Goal: Task Accomplishment & Management: Complete application form

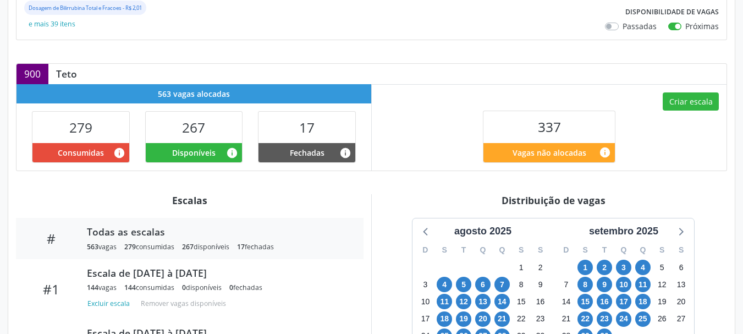
scroll to position [275, 0]
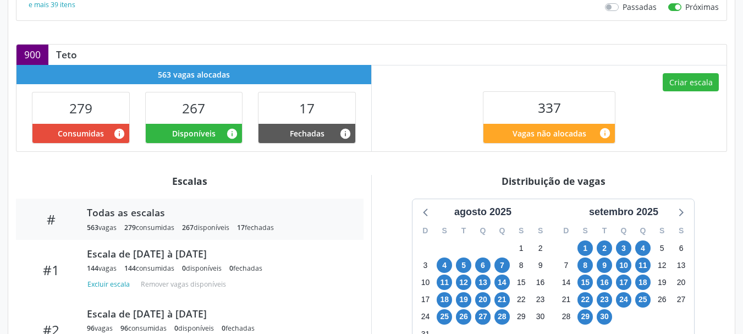
click at [438, 70] on div "Criar escala 337 Vagas não alocadas info" at bounding box center [549, 108] width 355 height 86
click at [586, 248] on span "1" at bounding box center [584, 247] width 15 height 15
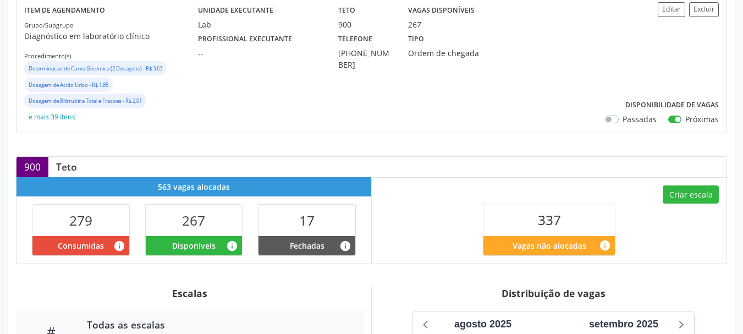
scroll to position [0, 0]
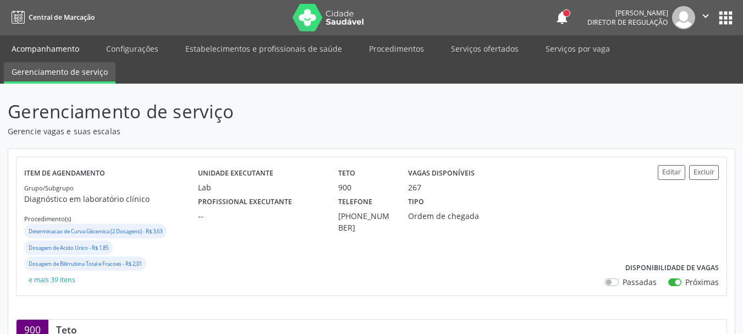
click at [48, 51] on link "Acompanhamento" at bounding box center [45, 48] width 83 height 19
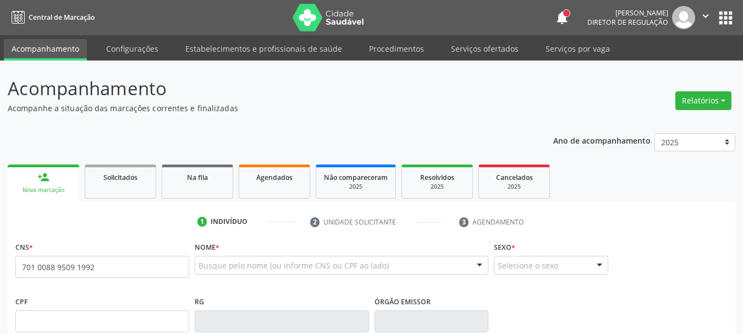
type input "701 0088 9509 1992"
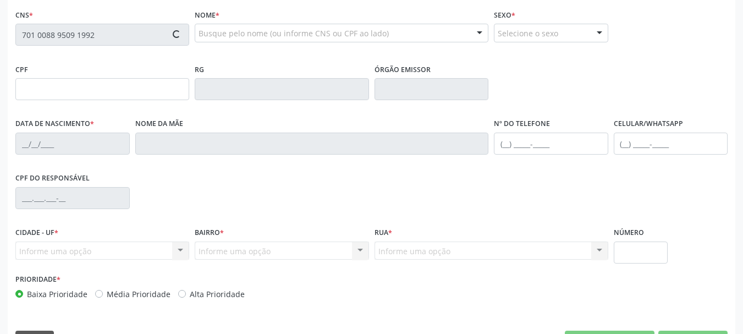
scroll to position [262, 0]
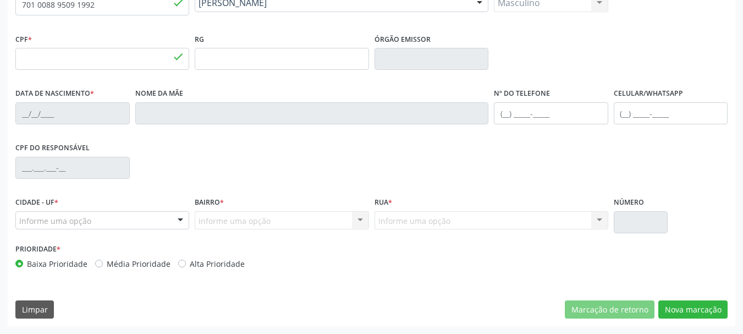
type input "14/12/2021"
type input "Cristiane Gomes Lemos"
type input "(99) 99999-9999"
type input "117.481.064-57"
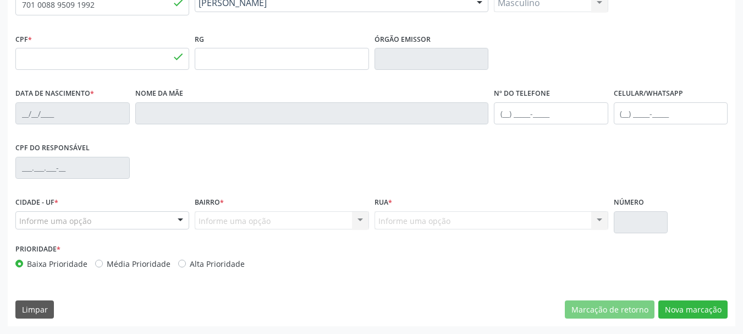
type input "350"
type input "179.614.004-00"
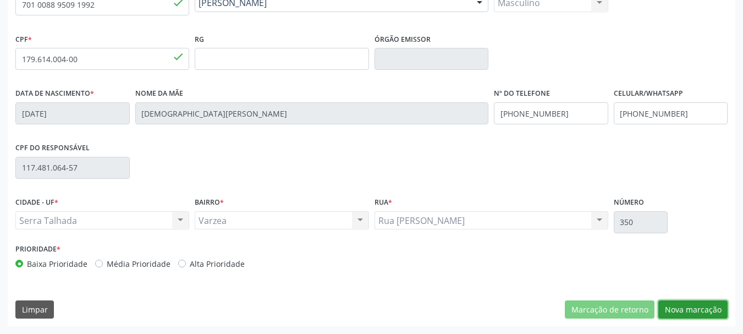
click at [691, 308] on button "Nova marcação" at bounding box center [692, 309] width 69 height 19
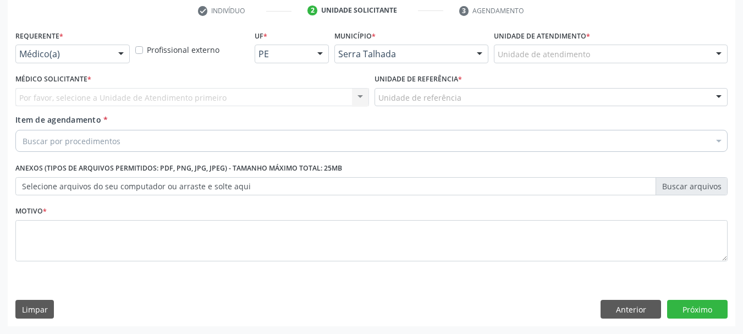
scroll to position [211, 0]
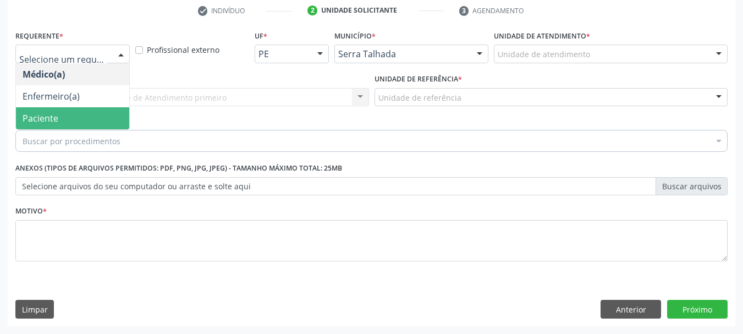
click at [54, 118] on span "Paciente" at bounding box center [41, 118] width 36 height 12
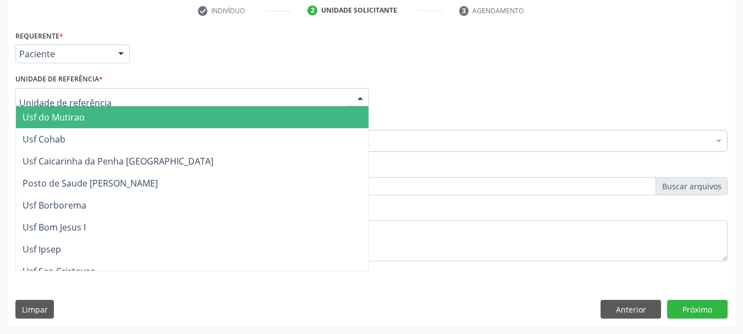
click at [54, 106] on div at bounding box center [192, 97] width 354 height 19
click at [52, 97] on input "text" at bounding box center [182, 103] width 327 height 22
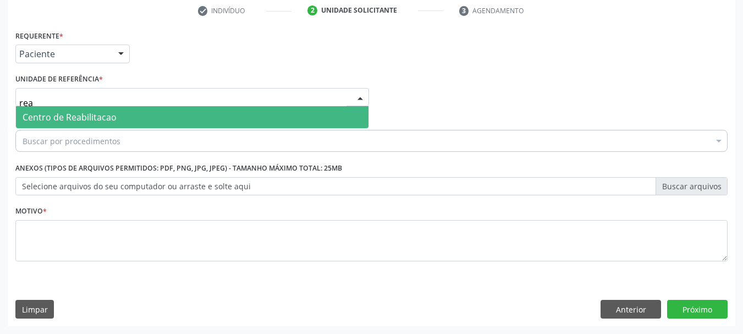
type input "reab"
click at [59, 115] on span "Centro de Reabilitacao" at bounding box center [70, 117] width 94 height 12
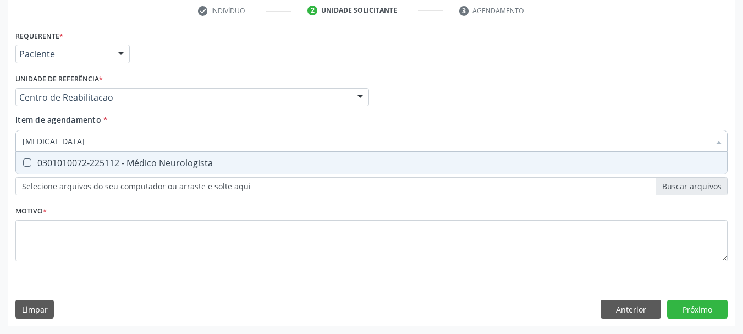
type input "neurologista"
click at [47, 158] on div "0301010072-225112 - Médico Neurologista" at bounding box center [372, 162] width 698 height 9
checkbox Neurologista "true"
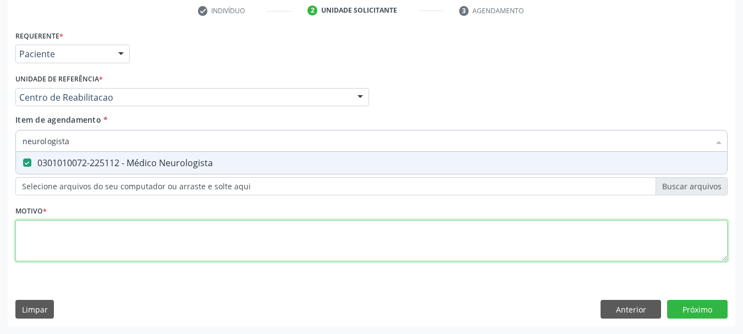
click at [69, 221] on div "Requerente * Paciente Médico(a) Enfermeiro(a) Paciente Nenhum resultado encontr…" at bounding box center [371, 151] width 712 height 249
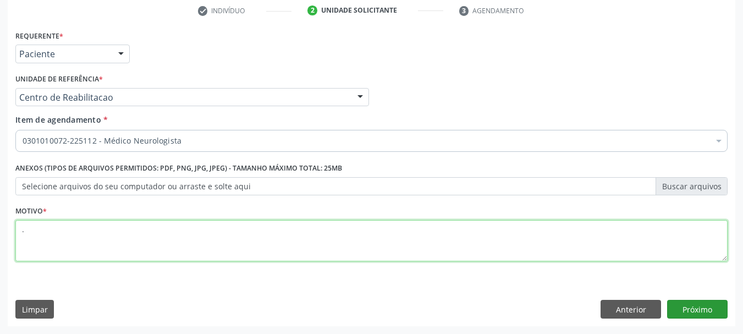
type textarea "."
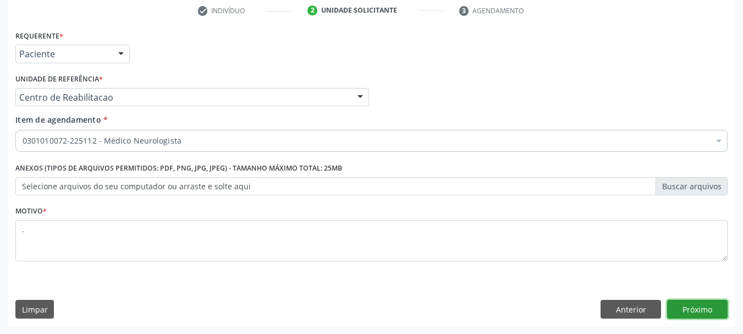
click at [721, 316] on button "Próximo" at bounding box center [697, 309] width 60 height 19
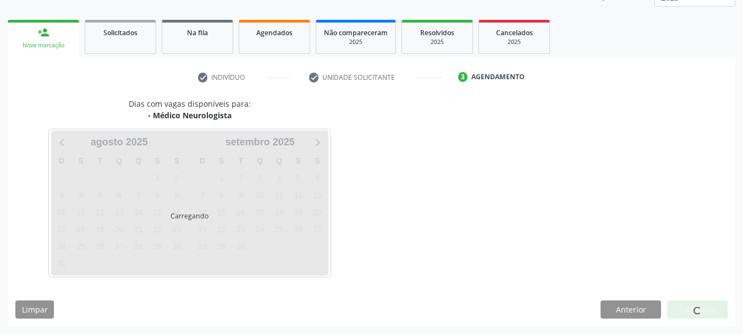
scroll to position [145, 0]
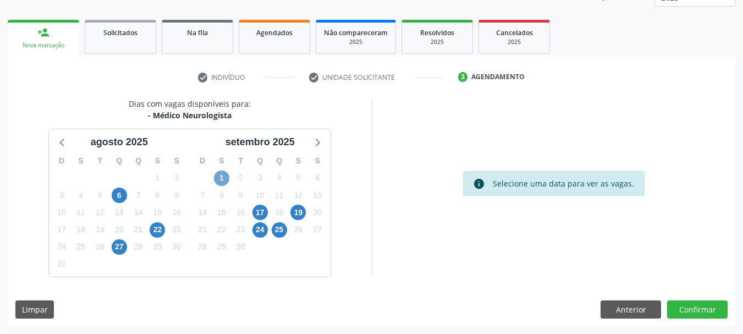
click at [219, 183] on span "1" at bounding box center [221, 177] width 15 height 15
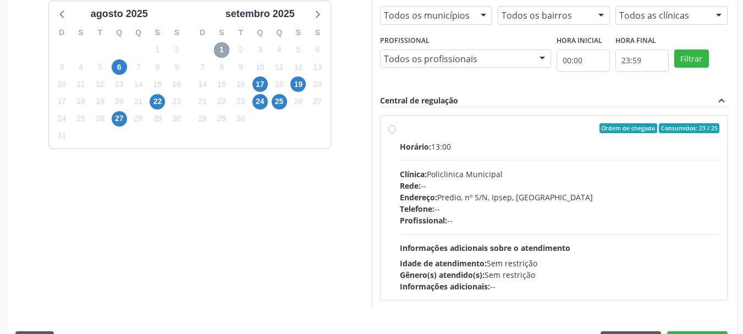
scroll to position [304, 0]
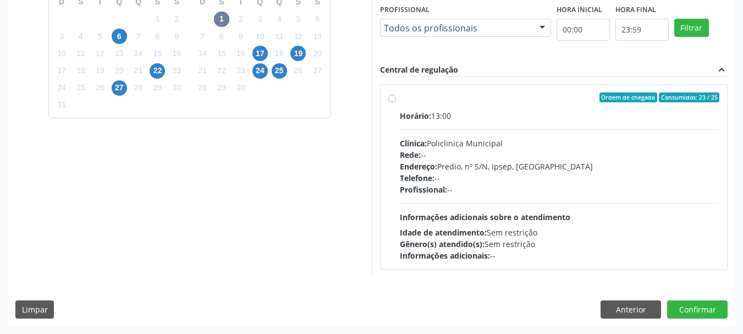
click at [461, 150] on div "Rede: --" at bounding box center [560, 155] width 320 height 12
click at [396, 102] on input "Ordem de chegada Consumidos: 23 / 25 Horário: 13:00 Clínica: Policlinica Munici…" at bounding box center [392, 97] width 8 height 10
radio input "true"
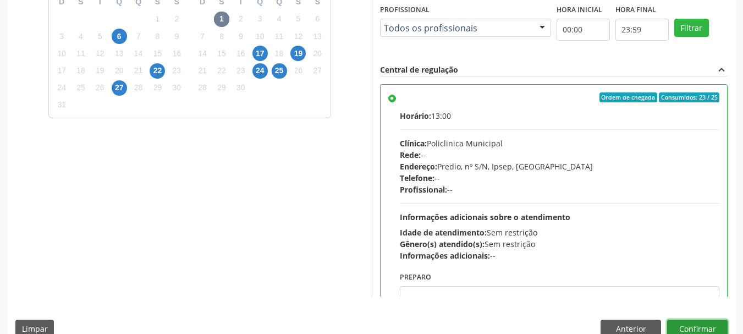
click at [699, 326] on button "Confirmar" at bounding box center [697, 328] width 60 height 19
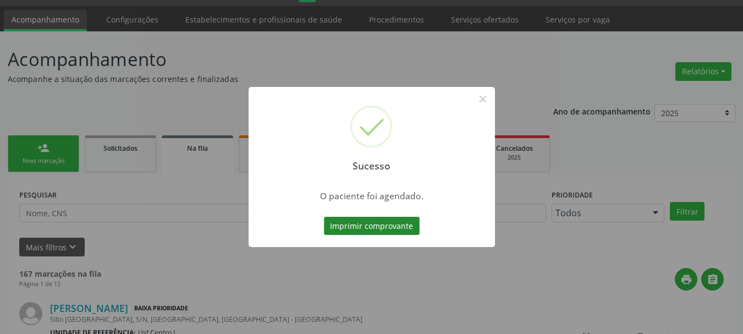
click at [385, 223] on button "Imprimir comprovante" at bounding box center [372, 226] width 96 height 19
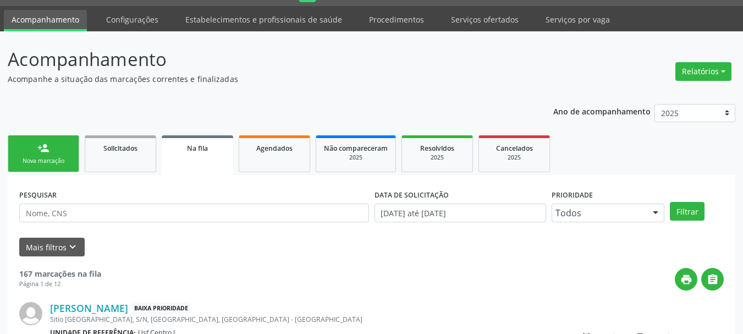
click at [56, 166] on link "person_add Nova marcação" at bounding box center [43, 153] width 71 height 37
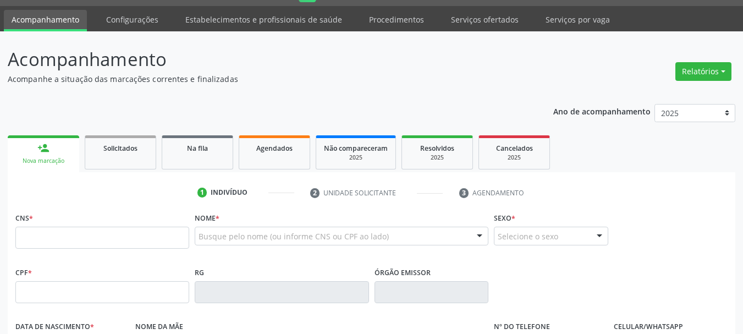
click at [212, 226] on label "Nome *" at bounding box center [207, 218] width 25 height 17
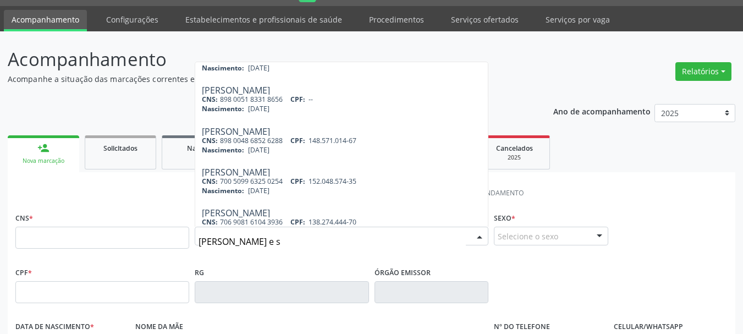
scroll to position [110, 0]
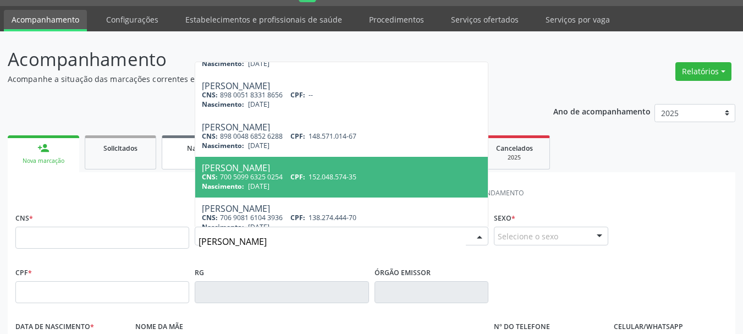
type input "joao miguel de sou"
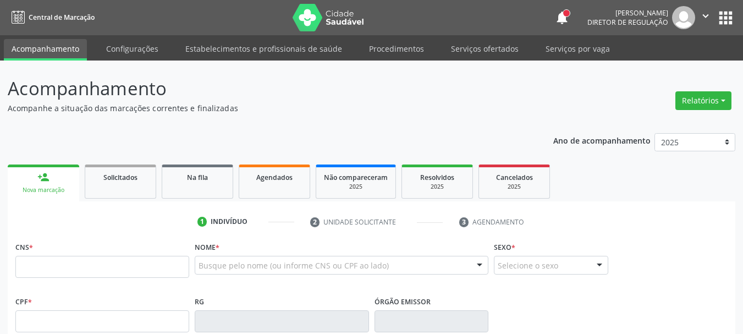
scroll to position [0, 0]
click at [59, 254] on div "CNS *" at bounding box center [102, 258] width 174 height 39
click at [60, 270] on input "text" at bounding box center [102, 267] width 174 height 22
paste input "898 0051 4955 8968"
type input "898 0051 4955 8968"
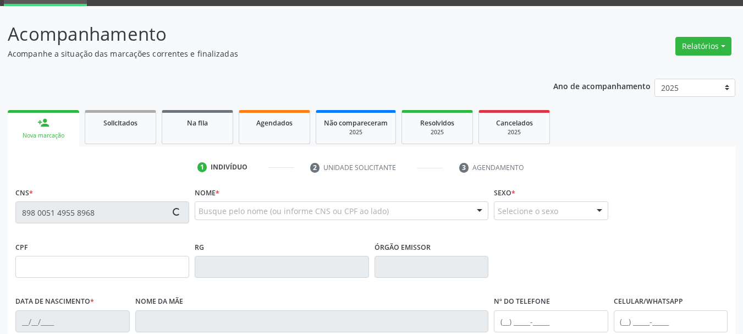
scroll to position [55, 0]
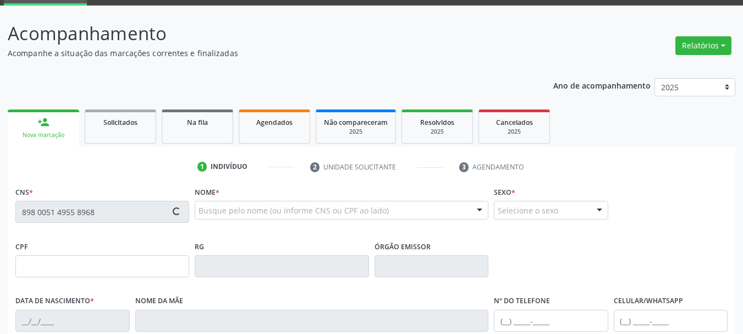
type input "142.623.544-58"
type input "01/01/2017"
type input "Cristiane Gomes Lemos"
type input "[PHONE_NUMBER]"
type input "(87) 99911-3460"
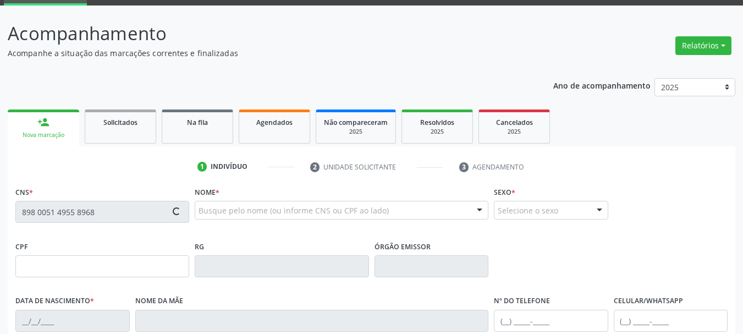
type input "117.481.064-57"
type input "350"
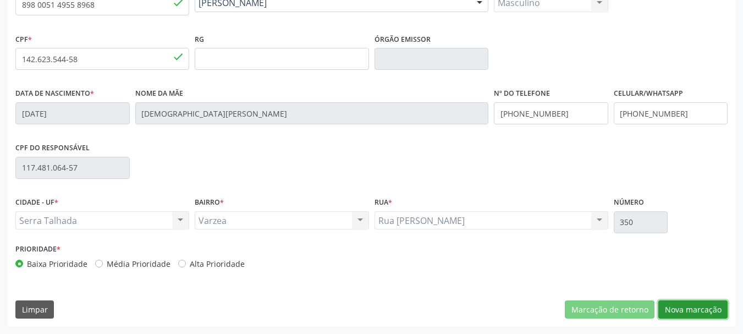
click at [682, 304] on button "Nova marcação" at bounding box center [692, 309] width 69 height 19
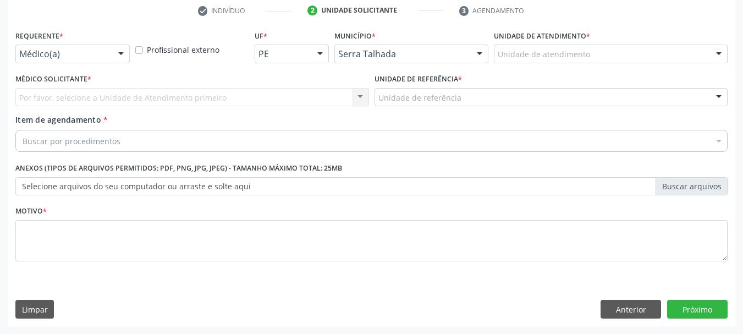
scroll to position [211, 0]
click at [107, 60] on div "Médico(a)" at bounding box center [72, 54] width 114 height 19
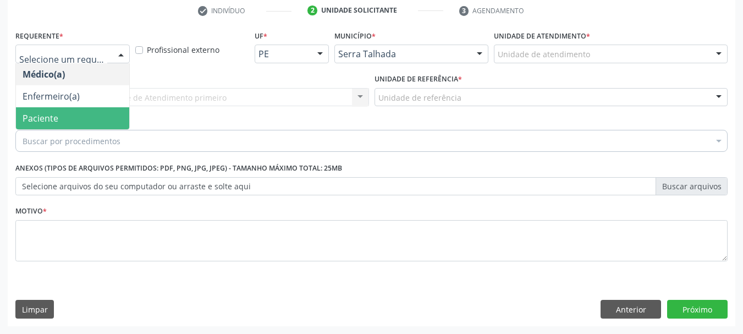
click at [46, 120] on span "Paciente" at bounding box center [41, 118] width 36 height 12
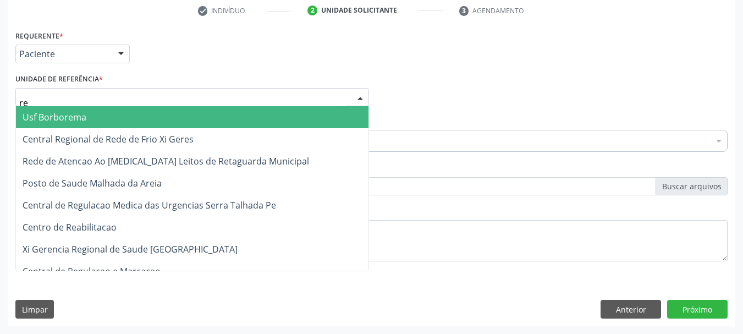
type input "rea"
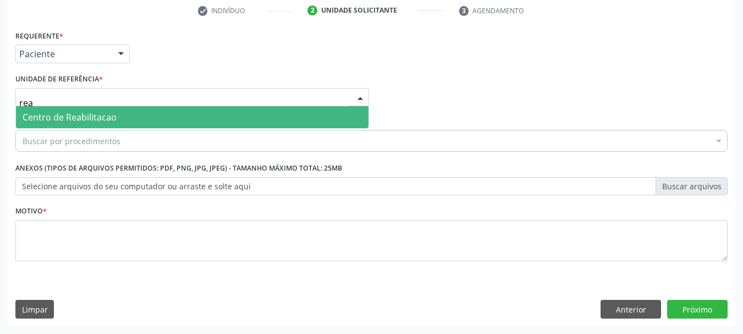
click at [48, 113] on span "Centro de Reabilitacao" at bounding box center [70, 117] width 94 height 12
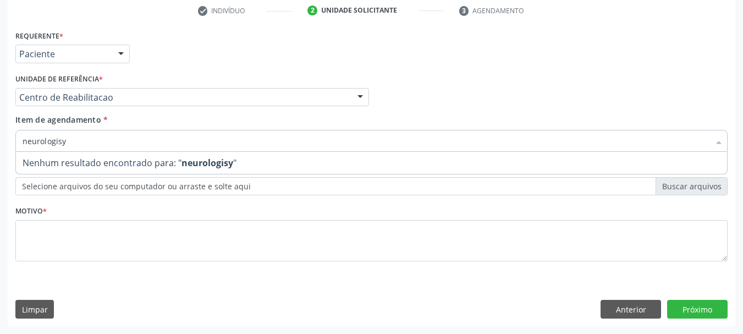
type input "neurologis"
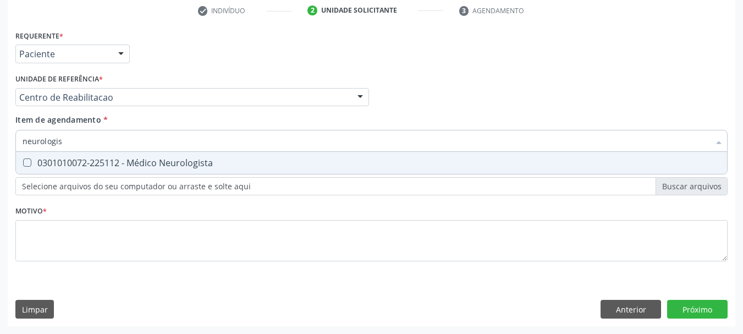
click at [114, 158] on div "0301010072-225112 - Médico Neurologista" at bounding box center [372, 162] width 698 height 9
checkbox Neurologista "true"
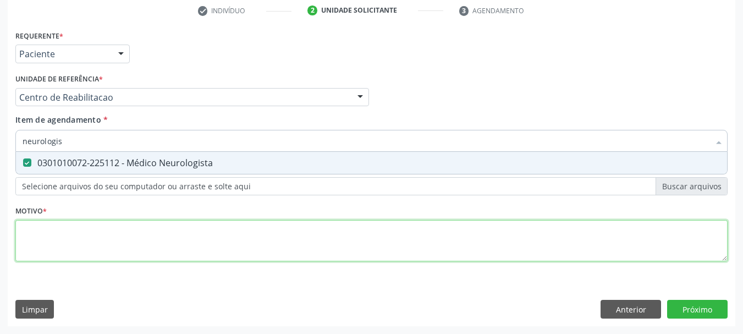
click at [74, 254] on div "Requerente * Paciente Médico(a) Enfermeiro(a) Paciente Nenhum resultado encontr…" at bounding box center [371, 151] width 712 height 249
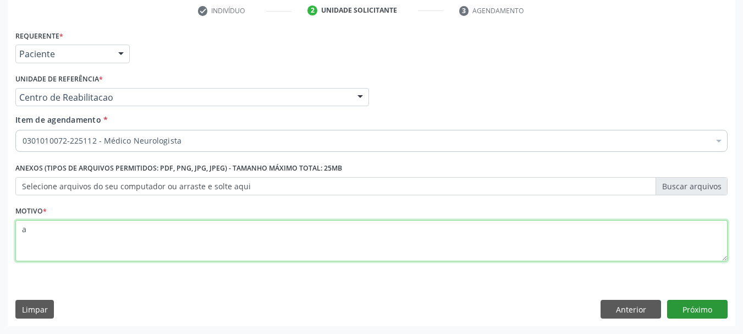
type textarea "a"
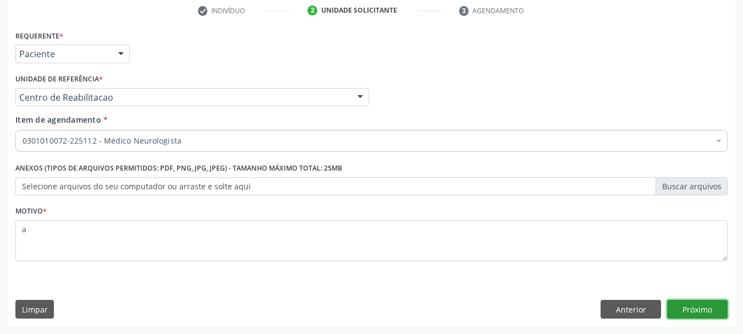
click at [703, 308] on button "Próximo" at bounding box center [697, 309] width 60 height 19
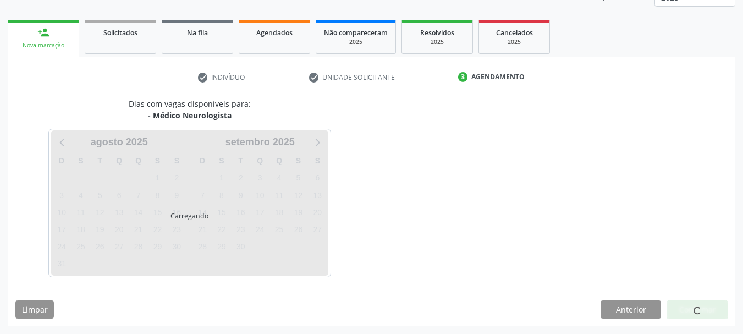
scroll to position [145, 0]
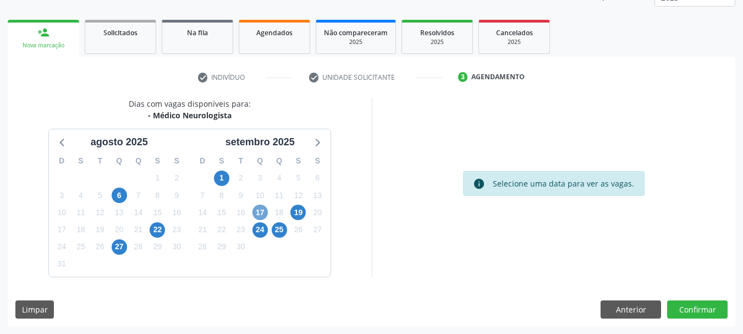
click at [263, 216] on span "17" at bounding box center [259, 212] width 15 height 15
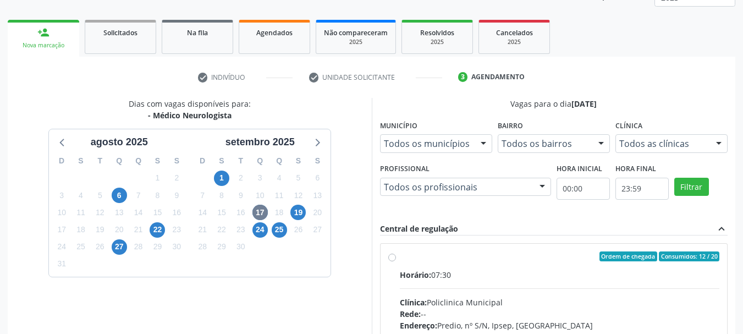
click at [225, 170] on div "1" at bounding box center [221, 177] width 15 height 17
click at [225, 172] on span "1" at bounding box center [221, 177] width 15 height 15
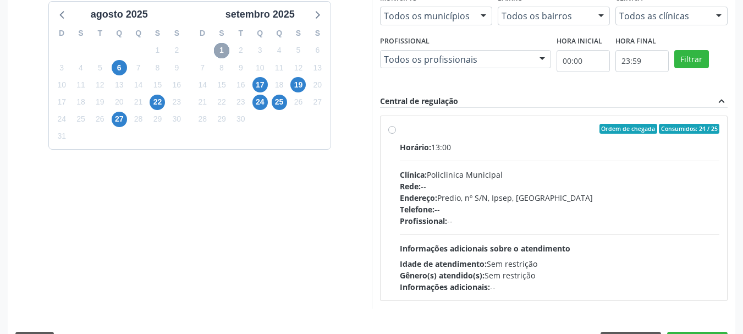
scroll to position [304, 0]
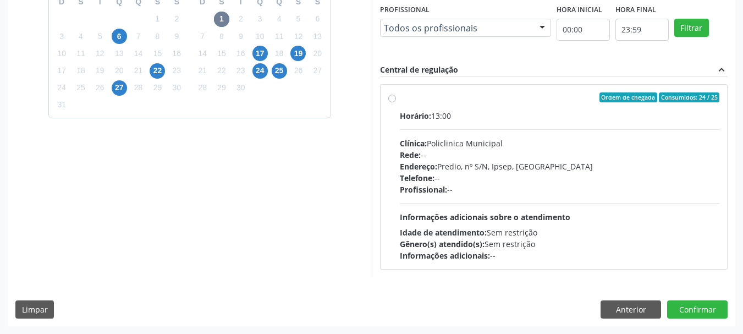
click at [451, 167] on div "Endereço: Predio, nº S/N, Ipsep, Serra Talhada - PE" at bounding box center [560, 167] width 320 height 12
click at [396, 102] on input "Ordem de chegada Consumidos: 24 / 25 Horário: 13:00 Clínica: Policlinica Munici…" at bounding box center [392, 97] width 8 height 10
radio input "true"
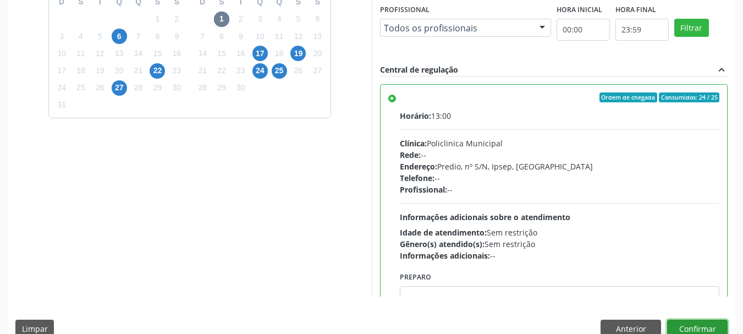
click at [710, 328] on button "Confirmar" at bounding box center [697, 328] width 60 height 19
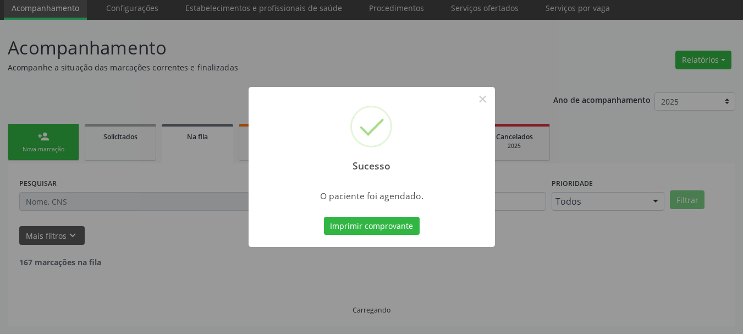
scroll to position [29, 0]
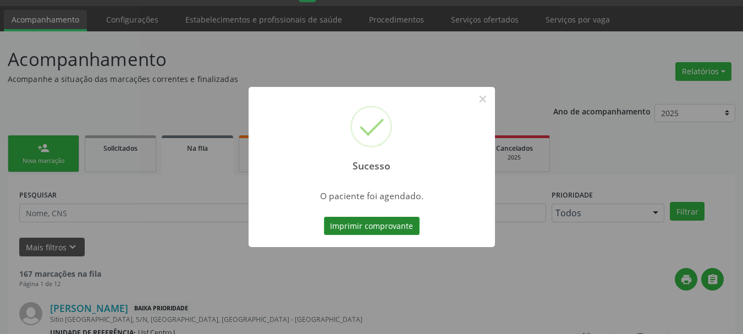
click at [394, 224] on button "Imprimir comprovante" at bounding box center [372, 226] width 96 height 19
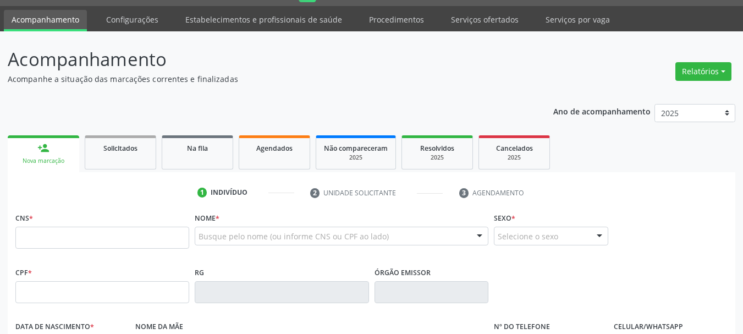
scroll to position [29, 0]
click at [405, 16] on link "Procedimentos" at bounding box center [396, 19] width 70 height 19
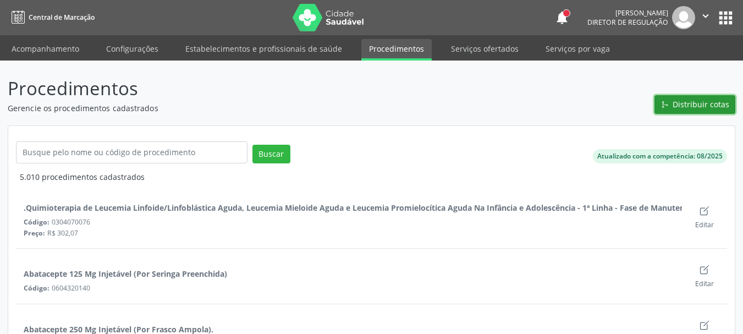
click at [723, 104] on span "Distribuir cotas" at bounding box center [701, 104] width 57 height 12
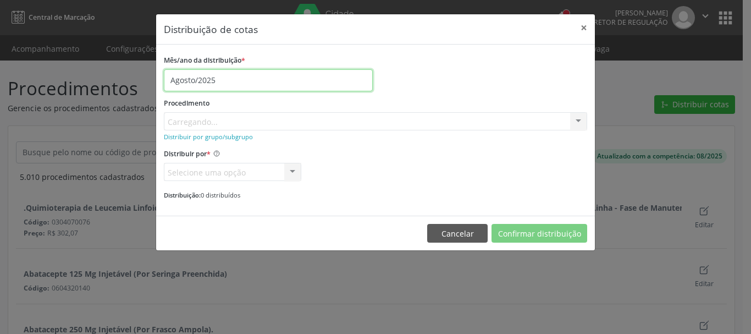
click at [228, 89] on body "Central de Marcação notifications [PERSON_NAME] Diretor de regulação  Configur…" at bounding box center [375, 167] width 751 height 334
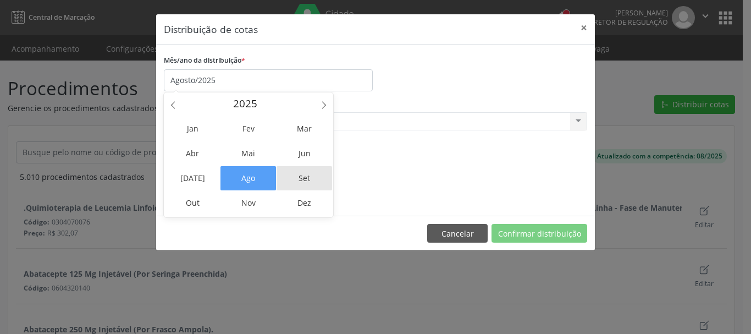
click at [290, 166] on span "Set" at bounding box center [305, 178] width 56 height 24
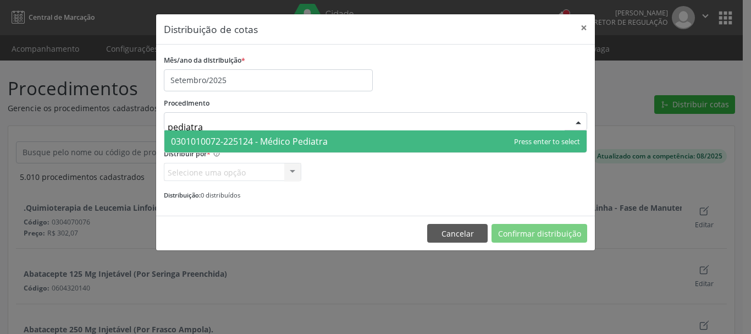
type input "pediatra"
click at [252, 155] on div "Mês/ano da distribuição * Setembro/2025 Procedimento pediatra 0301010072-225124…" at bounding box center [375, 126] width 423 height 148
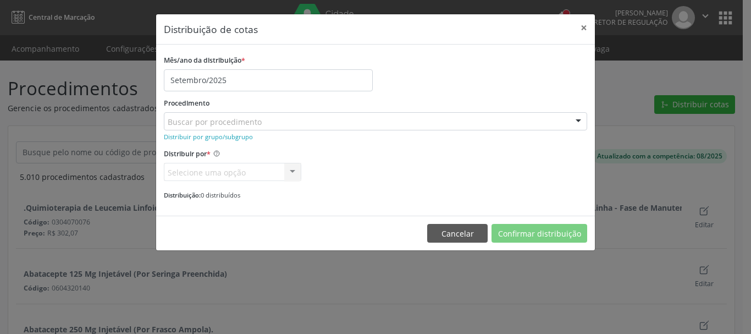
click at [246, 128] on div "Buscar por procedimento" at bounding box center [375, 121] width 423 height 19
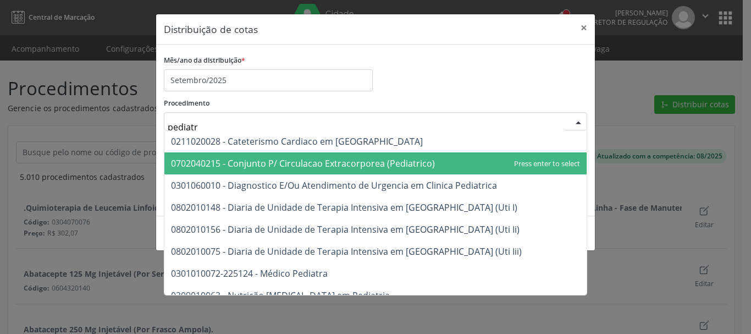
type input "pediatra"
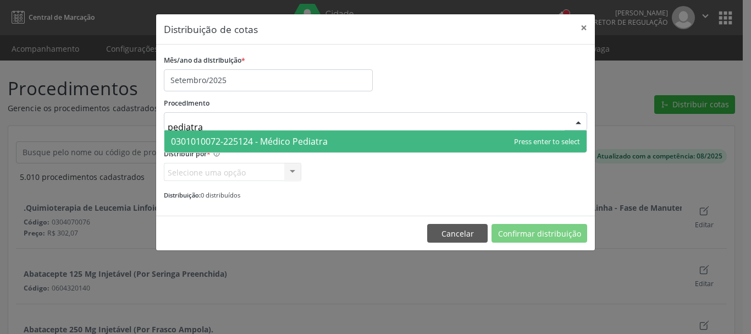
click at [330, 138] on span "0301010072-225124 - Médico Pediatra" at bounding box center [375, 141] width 422 height 22
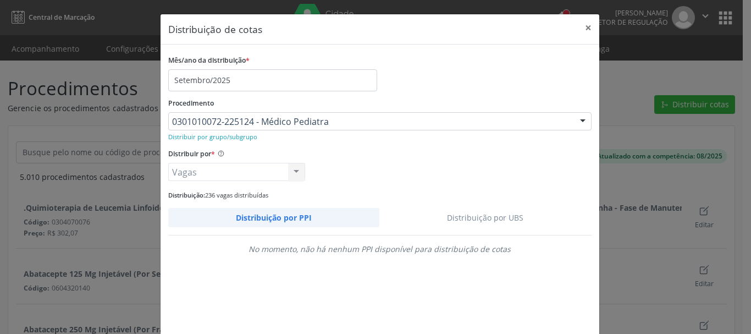
click at [507, 213] on link "Distribuição por UBS" at bounding box center [485, 217] width 212 height 19
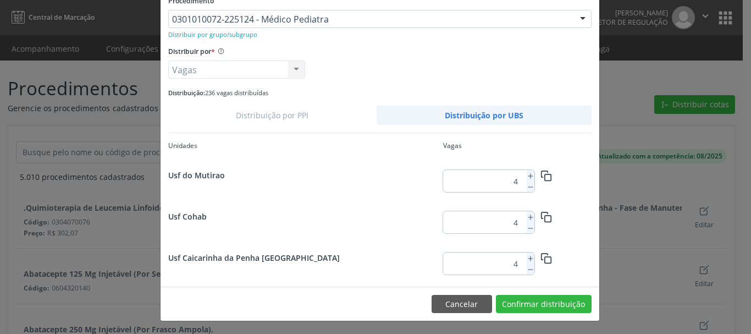
scroll to position [103, 0]
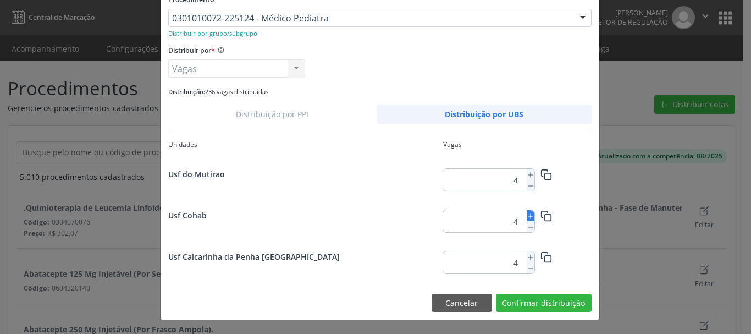
click at [527, 216] on icon at bounding box center [531, 216] width 8 height 8
type input "5"
click at [550, 305] on button "Confirmar distribuição" at bounding box center [544, 303] width 96 height 19
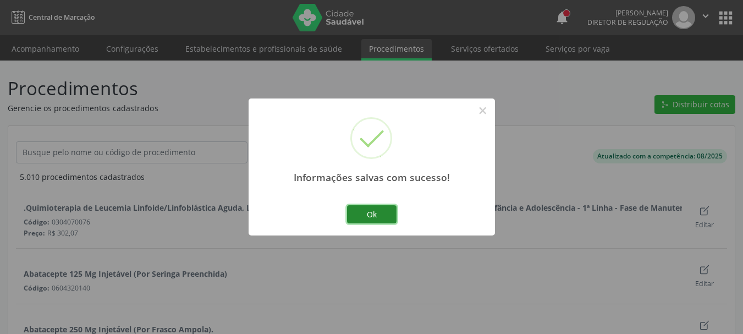
click at [376, 212] on button "Ok" at bounding box center [371, 214] width 49 height 19
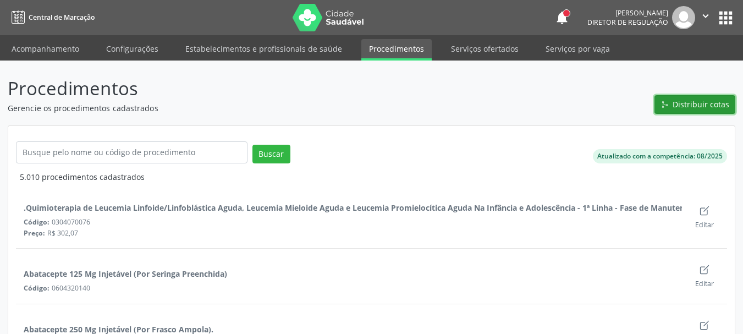
click at [692, 109] on span "Distribuir cotas" at bounding box center [701, 104] width 57 height 12
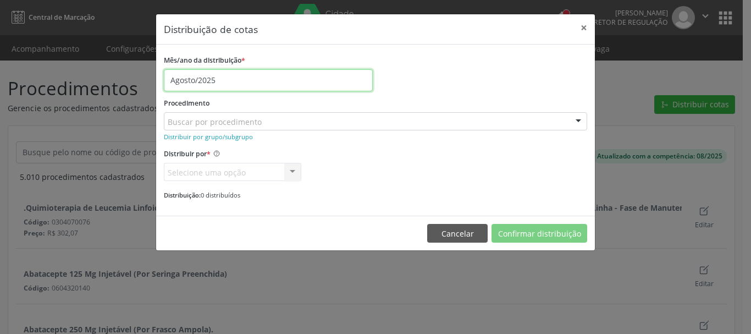
click at [237, 82] on input "Agosto/2025" at bounding box center [268, 80] width 209 height 22
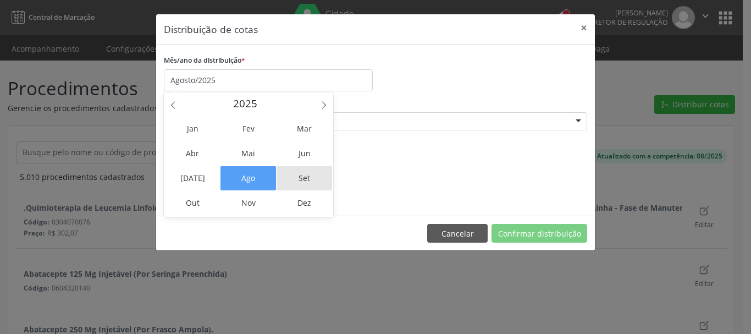
click at [295, 181] on span "Set" at bounding box center [305, 178] width 56 height 24
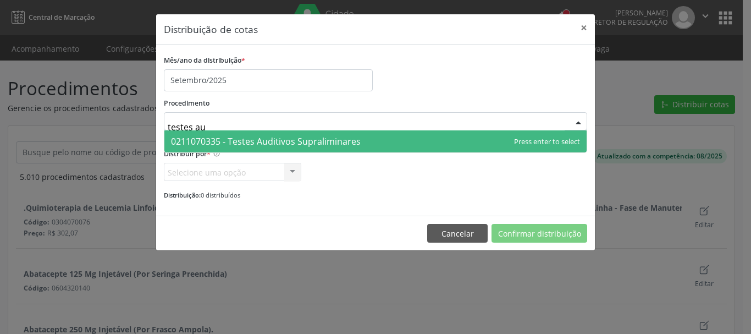
type input "testes aud"
click at [250, 137] on span "0211070335 - Testes Auditivos Supraliminares" at bounding box center [266, 141] width 190 height 12
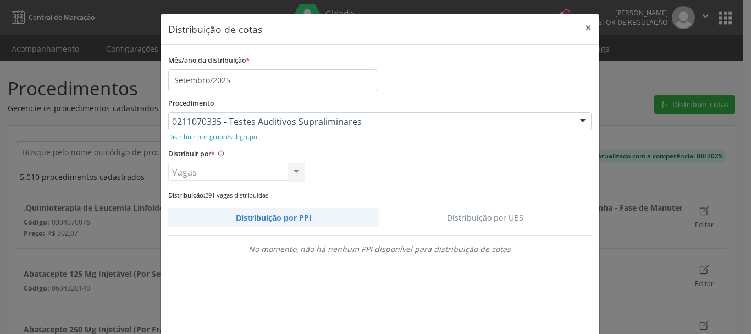
click at [493, 215] on link "Distribuição por UBS" at bounding box center [485, 217] width 212 height 19
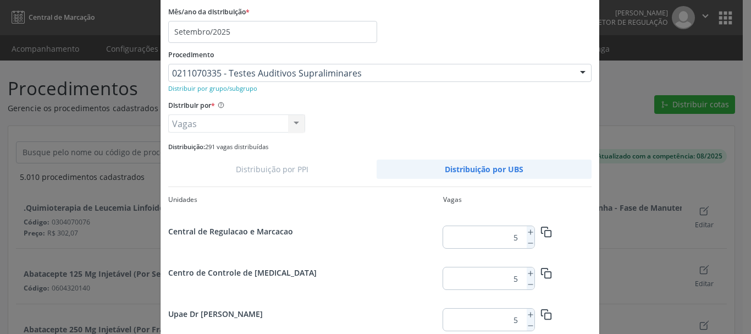
scroll to position [0, 0]
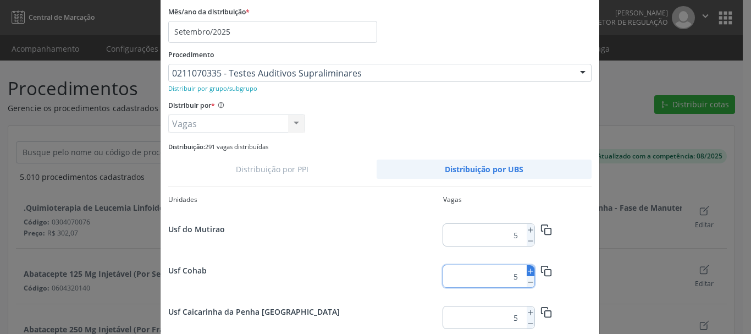
click at [528, 271] on line at bounding box center [530, 271] width 4 height 0
type input "6"
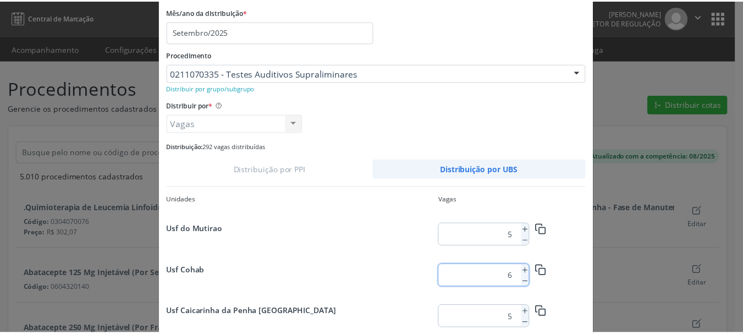
scroll to position [103, 0]
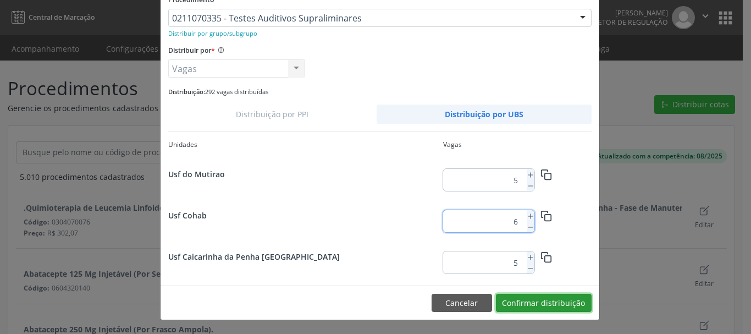
click at [554, 299] on button "Confirmar distribuição" at bounding box center [544, 303] width 96 height 19
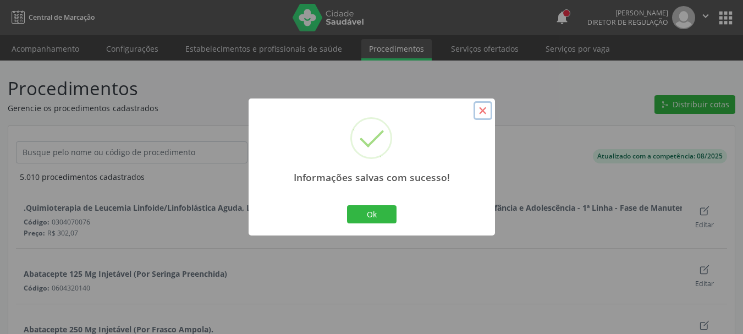
click at [486, 113] on button "×" at bounding box center [482, 110] width 19 height 19
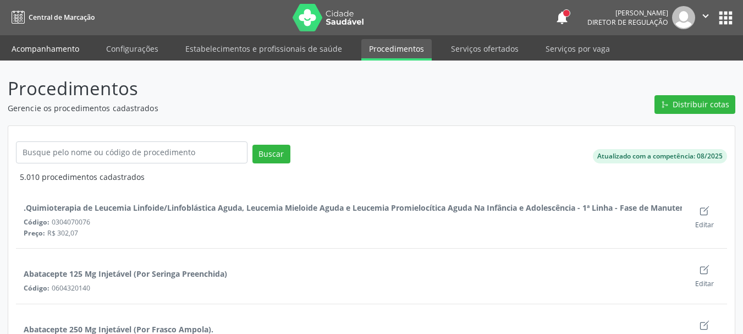
click at [56, 57] on link "Acompanhamento" at bounding box center [45, 48] width 83 height 19
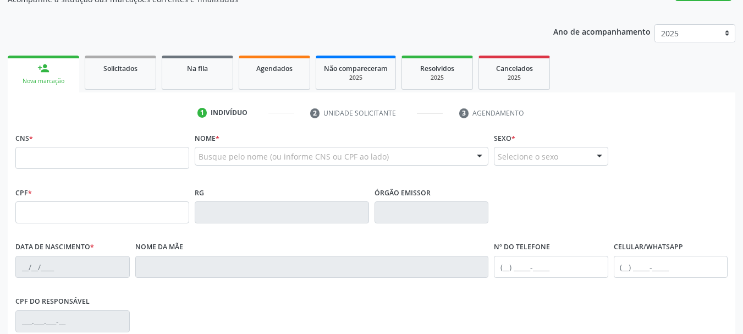
scroll to position [110, 0]
click at [119, 151] on input "text" at bounding box center [102, 157] width 174 height 22
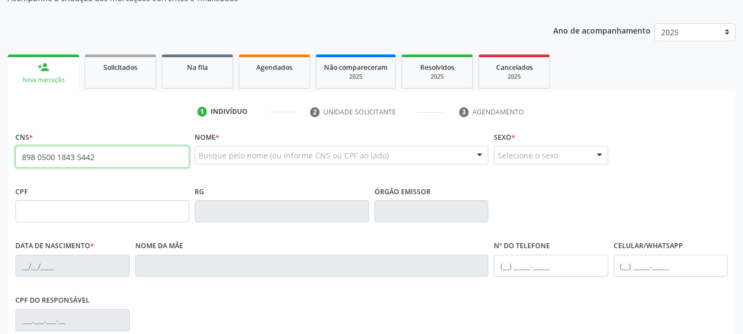
type input "898 0500 1843 5442"
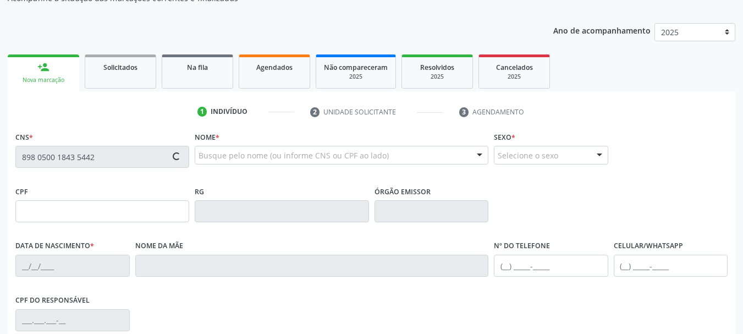
type input "013.366.554-29"
type input "[DATE]"
type input "[PERSON_NAME]"
type input "[PHONE_NUMBER]"
type input "963.499.994-87"
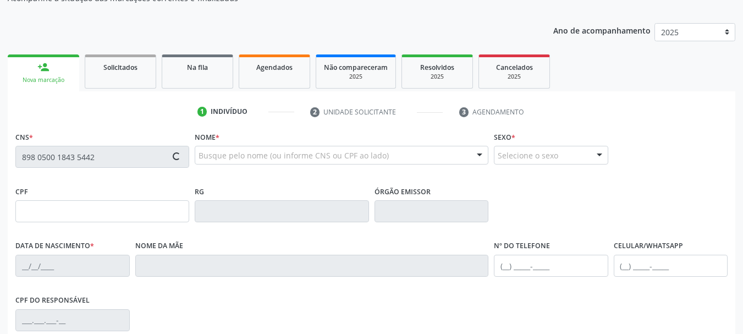
type input "S/N"
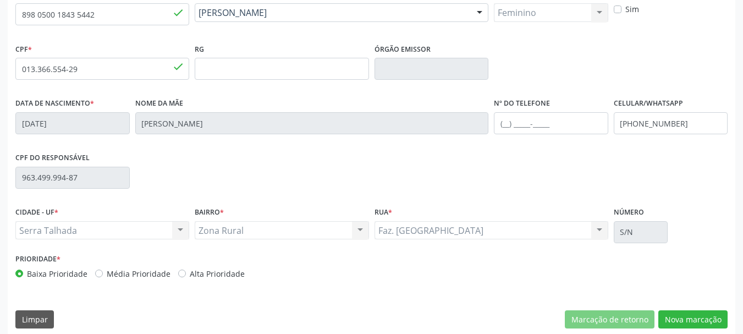
scroll to position [262, 0]
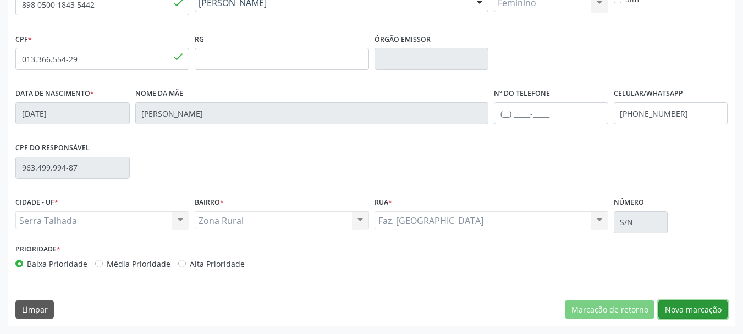
click at [706, 310] on button "Nova marcação" at bounding box center [692, 309] width 69 height 19
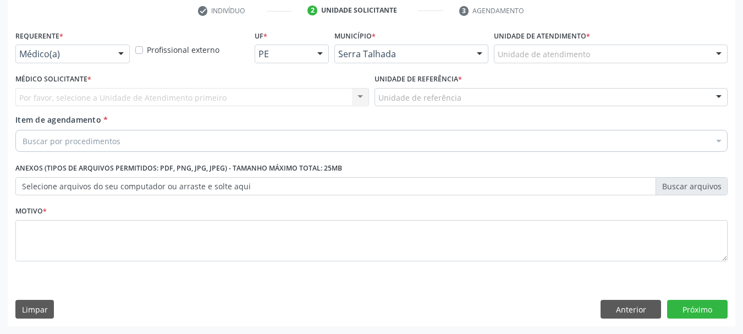
scroll to position [211, 0]
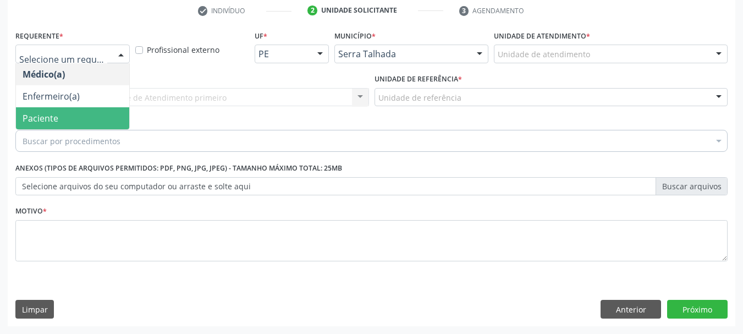
click at [48, 112] on span "Paciente" at bounding box center [41, 118] width 36 height 12
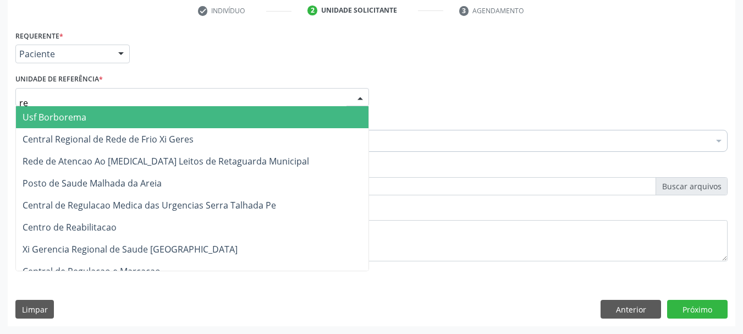
type input "rea"
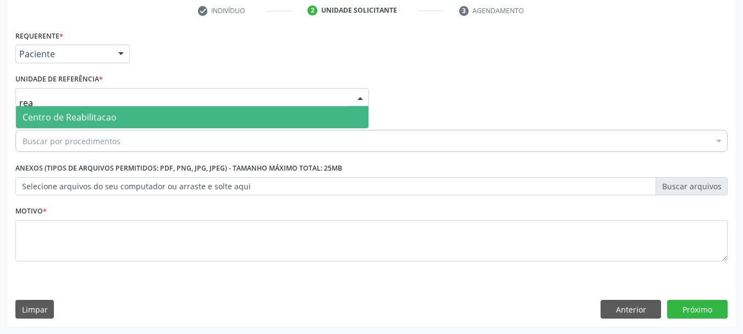
click at [65, 115] on span "Centro de Reabilitacao" at bounding box center [70, 117] width 94 height 12
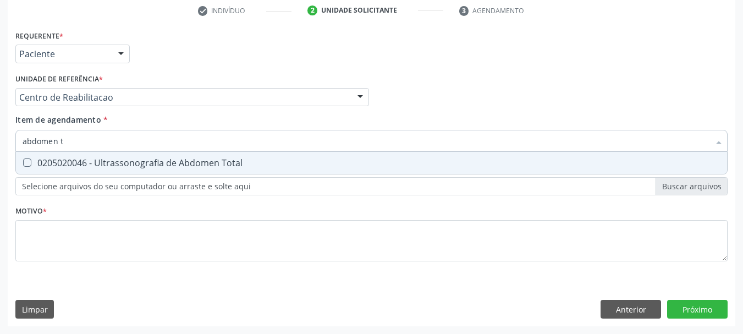
type input "abdomen to"
click at [280, 162] on div "0205020046 - Ultrassonografia de Abdomen Total" at bounding box center [372, 162] width 698 height 9
checkbox Total "true"
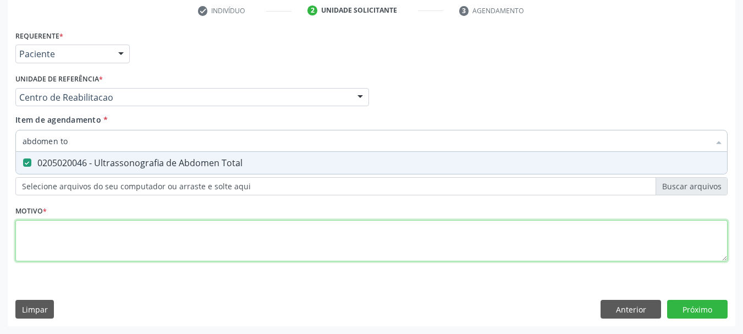
click at [159, 225] on div "Requerente * Paciente Médico(a) Enfermeiro(a) Paciente Nenhum resultado encontr…" at bounding box center [371, 151] width 712 height 249
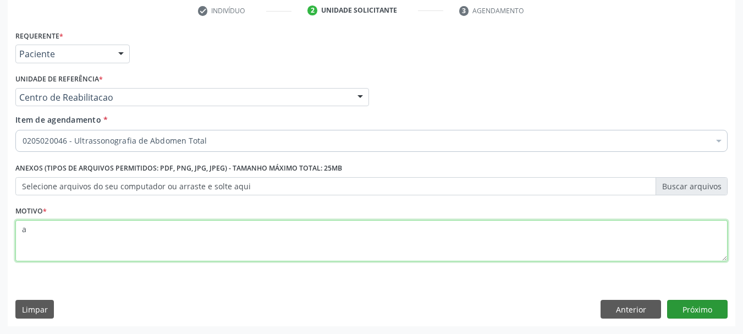
type textarea "a"
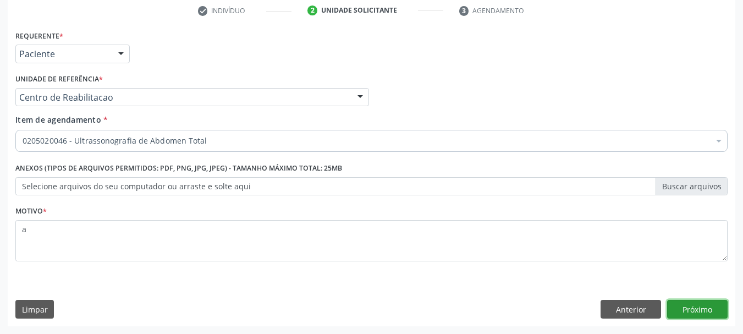
click at [670, 300] on button "Próximo" at bounding box center [697, 309] width 60 height 19
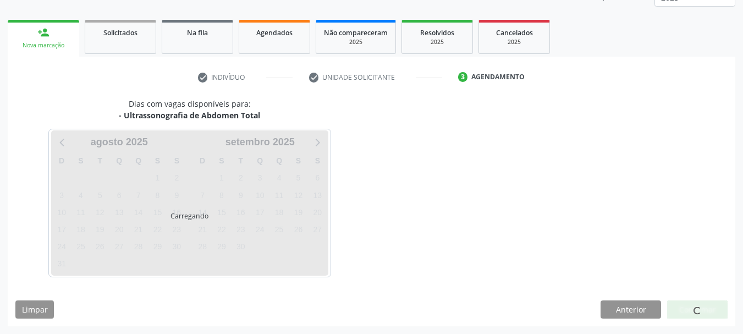
scroll to position [145, 0]
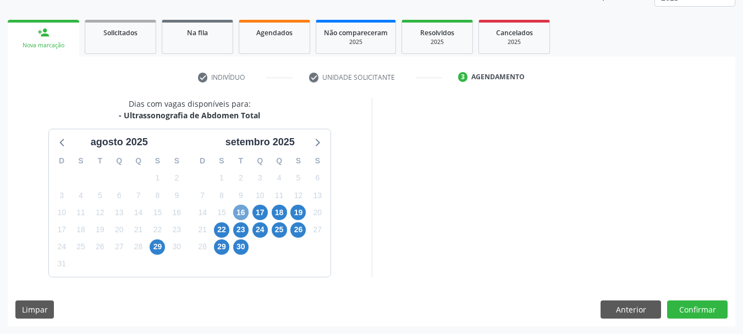
click at [244, 210] on span "16" at bounding box center [240, 212] width 15 height 15
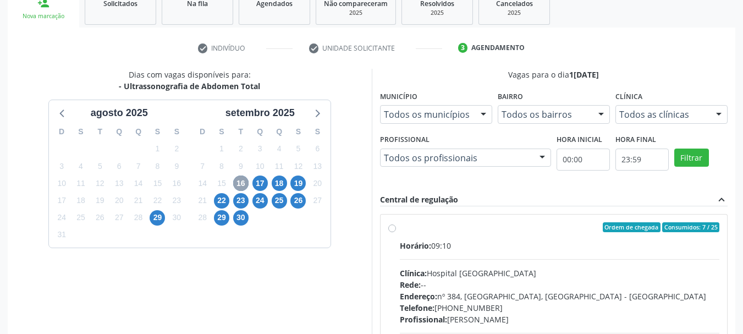
scroll to position [255, 0]
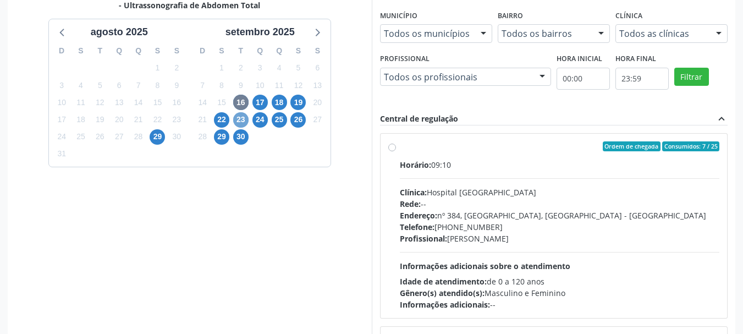
click at [237, 122] on span "23" at bounding box center [240, 119] width 15 height 15
click at [241, 98] on span "16" at bounding box center [240, 102] width 15 height 15
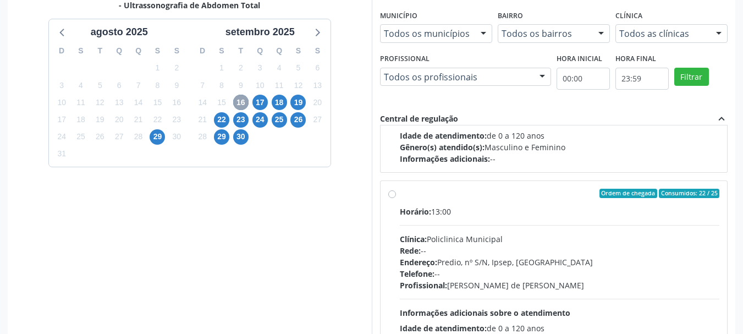
scroll to position [173, 0]
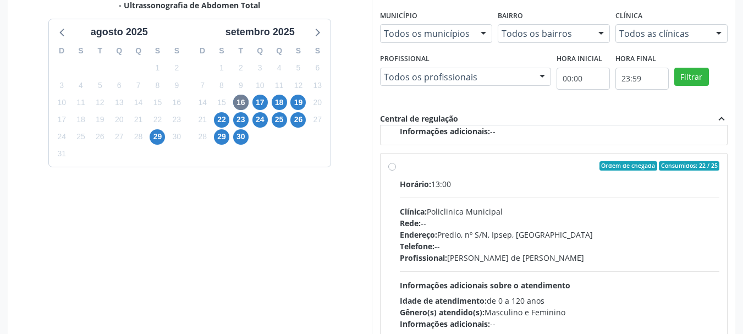
click at [483, 201] on div "Horário: 13:00 Clínica: Policlinica Municipal Rede: -- Endereço: Predio, nº S/N…" at bounding box center [560, 253] width 320 height 151
click at [396, 171] on input "Ordem de chegada Consumidos: 22 / 25 Horário: 13:00 Clínica: Policlinica Munici…" at bounding box center [392, 166] width 8 height 10
radio input "true"
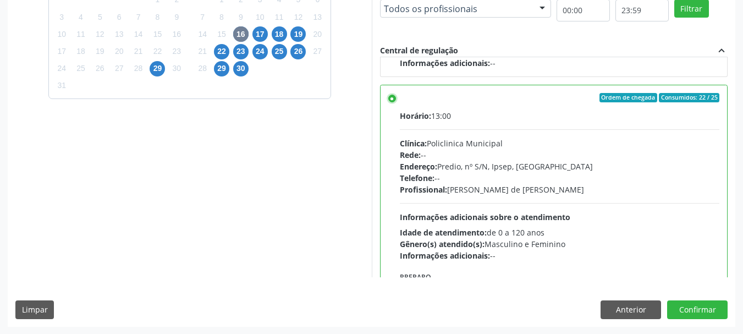
scroll to position [323, 0]
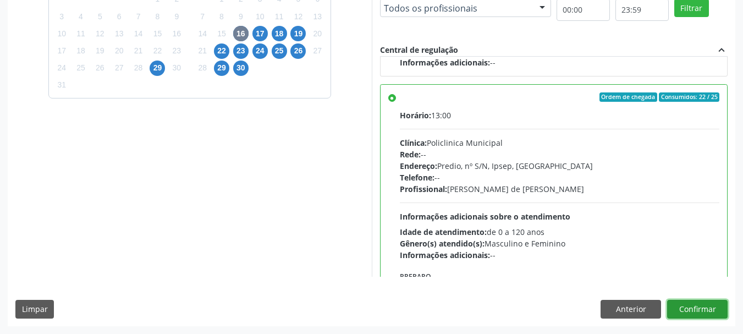
click at [691, 306] on button "Confirmar" at bounding box center [697, 309] width 60 height 19
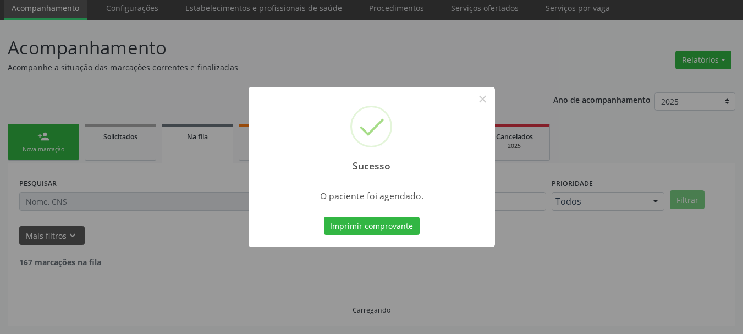
scroll to position [29, 0]
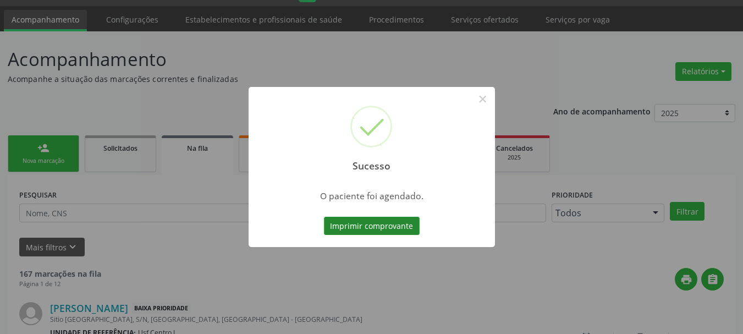
click at [372, 226] on button "Imprimir comprovante" at bounding box center [372, 226] width 96 height 19
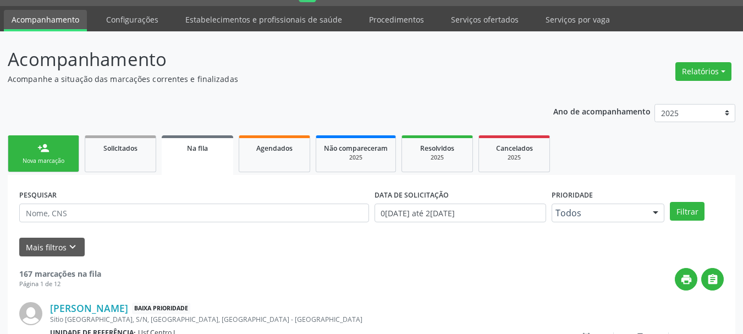
click at [74, 158] on link "person_add Nova marcação" at bounding box center [43, 153] width 71 height 37
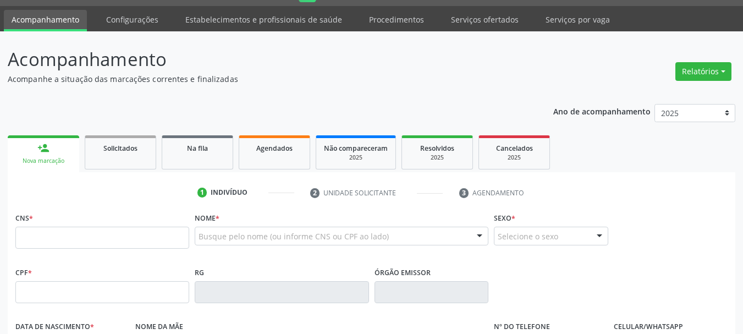
click at [74, 158] on link "person_add Nova marcação" at bounding box center [43, 153] width 71 height 37
click at [79, 230] on input "text" at bounding box center [102, 238] width 174 height 22
click at [79, 236] on input "text" at bounding box center [102, 238] width 174 height 22
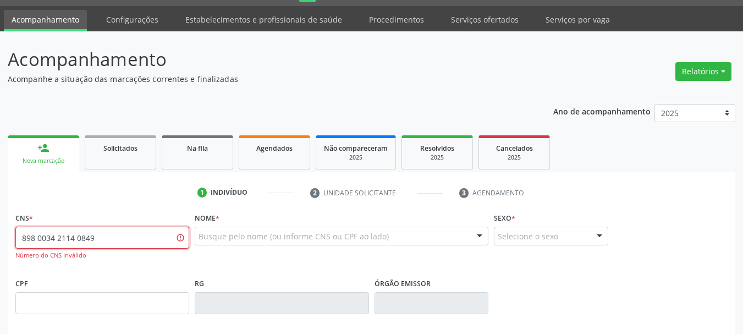
type input "898 0034 2114 0849"
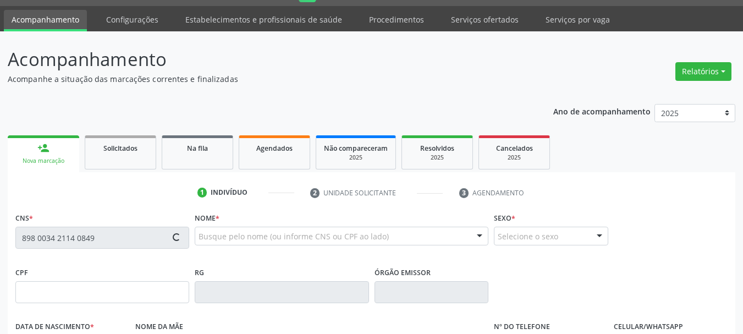
type input "963.499.994-87"
type input "1[DATE]"
type input "[PERSON_NAME]"
type input "[PHONE_NUMBER]"
type input "S/N"
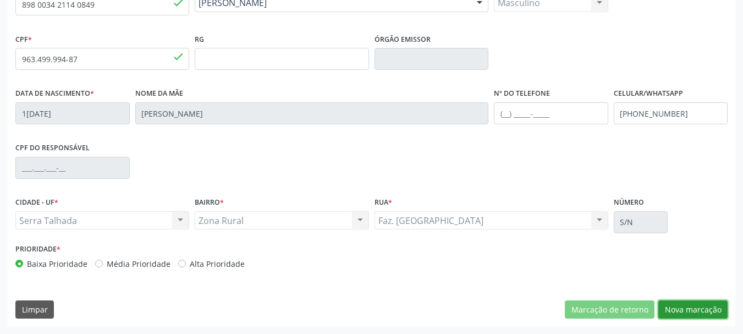
click at [693, 305] on button "Nova marcação" at bounding box center [692, 309] width 69 height 19
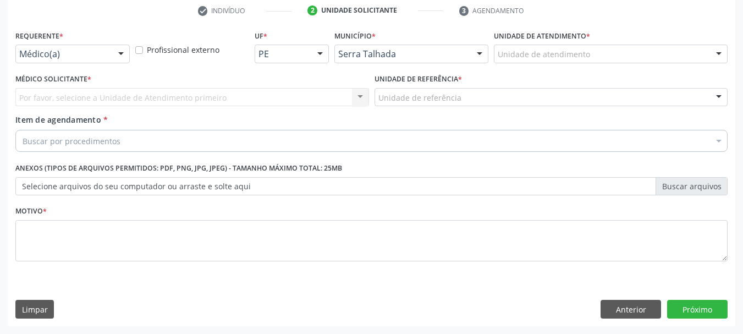
scroll to position [211, 0]
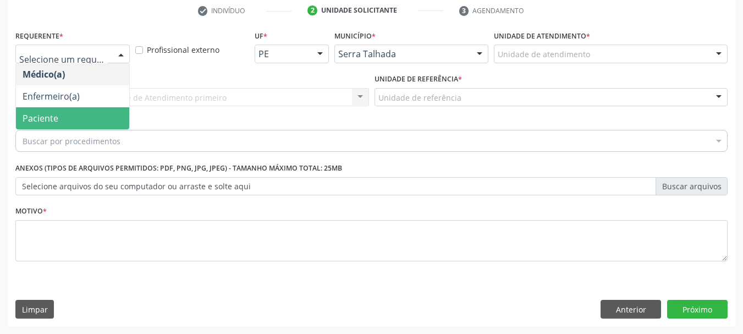
click at [49, 120] on span "Paciente" at bounding box center [41, 118] width 36 height 12
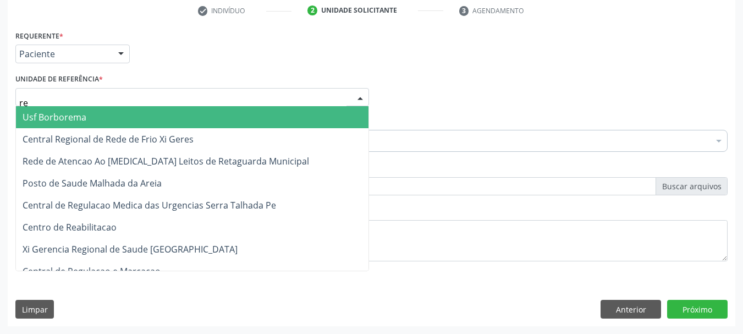
type input "rea"
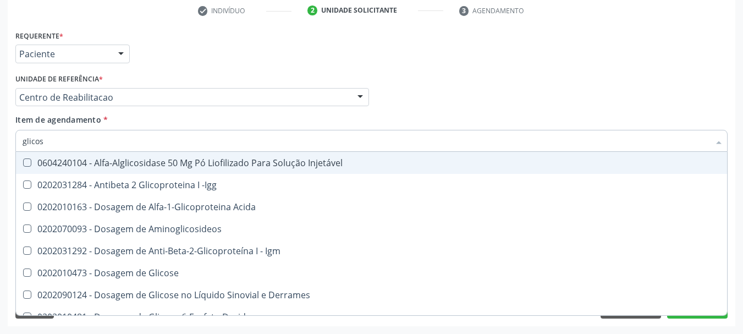
type input "glicose"
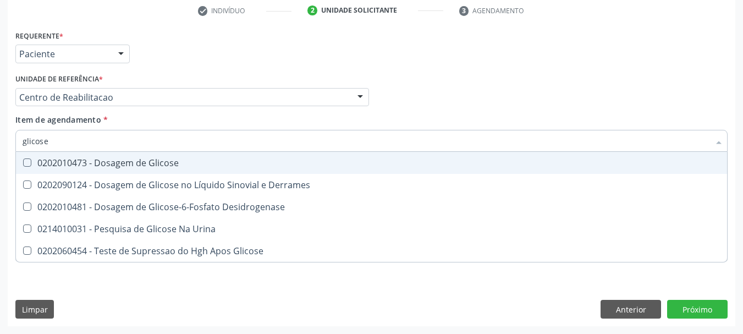
click at [98, 156] on span "0202010473 - Dosagem de Glicose" at bounding box center [371, 163] width 711 height 22
checkbox Glicose "true"
click at [87, 143] on input "glicose" at bounding box center [366, 141] width 687 height 22
type input "a"
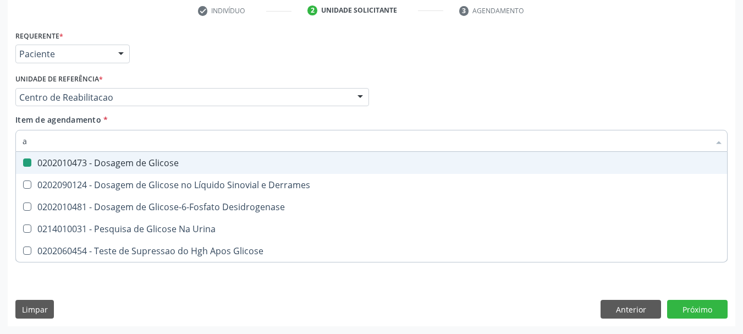
checkbox Glicose "false"
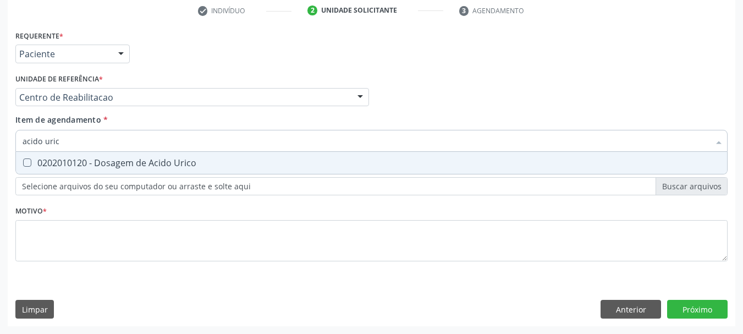
type input "acido urico"
click at [36, 168] on span "0202010120 - Dosagem de Acido Urico" at bounding box center [371, 163] width 711 height 22
checkbox Urico "true"
click at [88, 143] on input "acido urico" at bounding box center [366, 141] width 687 height 22
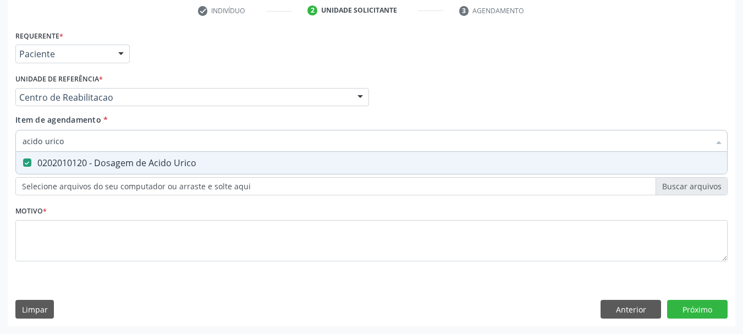
click at [88, 143] on input "acido urico" at bounding box center [366, 141] width 687 height 22
checkbox Urico "false"
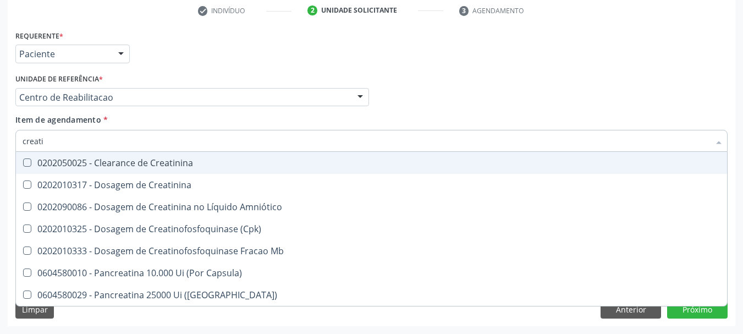
type input "creatin"
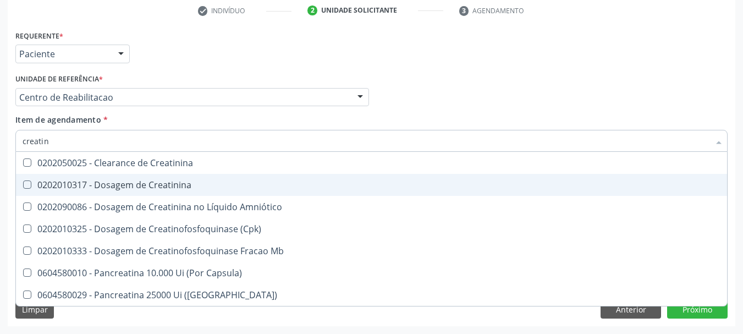
click at [131, 193] on span "0202010317 - Dosagem de Creatinina" at bounding box center [371, 185] width 711 height 22
checkbox Creatinina "true"
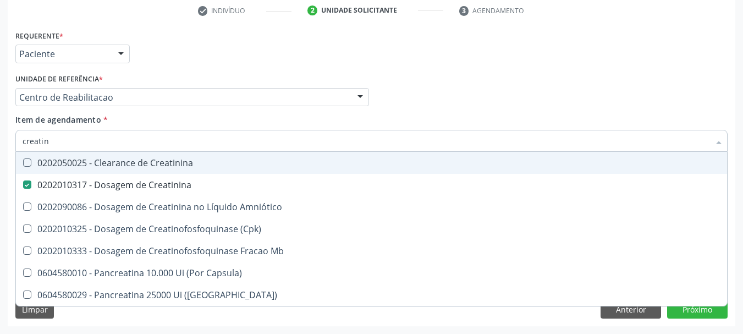
click at [89, 148] on input "creatin" at bounding box center [366, 141] width 687 height 22
checkbox Creatinina "false"
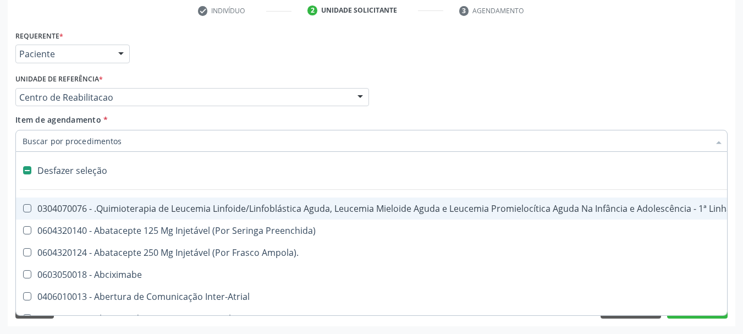
type input "u"
checkbox Cistorrafia "true"
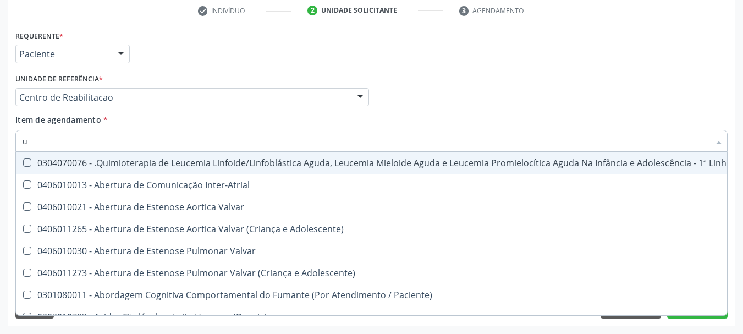
type input "ur"
checkbox B "true"
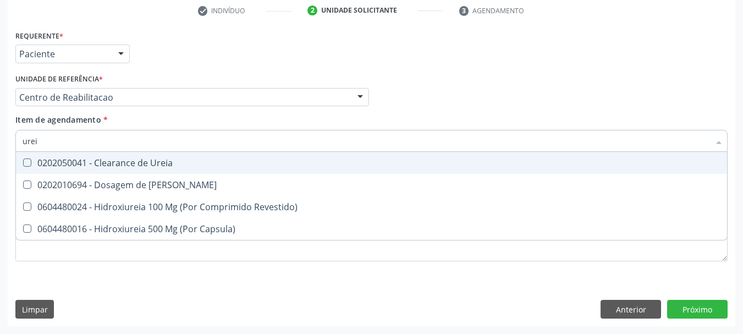
type input "ureia"
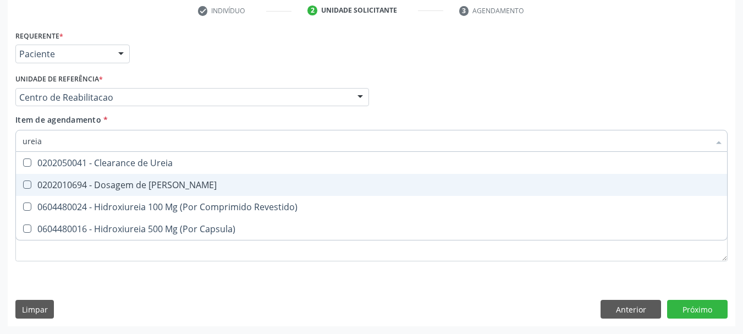
click at [80, 185] on div "0202010694 - Dosagem de [PERSON_NAME]" at bounding box center [372, 184] width 698 height 9
checkbox Ureia "true"
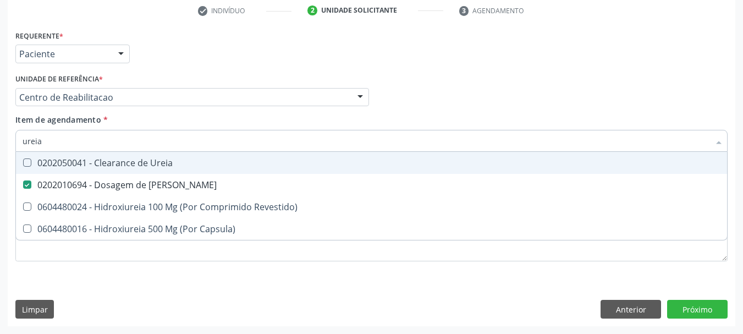
click at [60, 146] on input "ureia" at bounding box center [366, 141] width 687 height 22
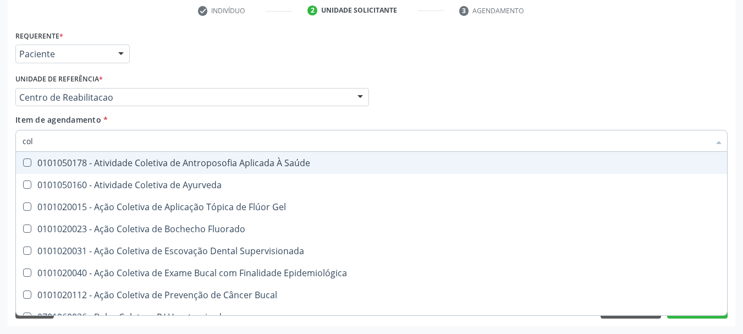
type input "cole"
checkbox Ayurveda "false"
type input "colest"
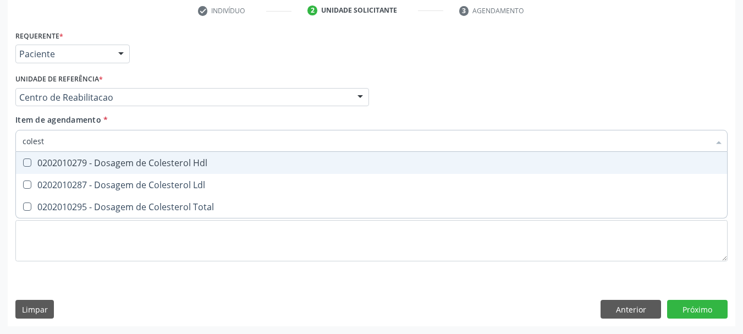
click at [79, 161] on div "0202010279 - Dosagem de Colesterol Hdl" at bounding box center [372, 162] width 698 height 9
checkbox Hdl "true"
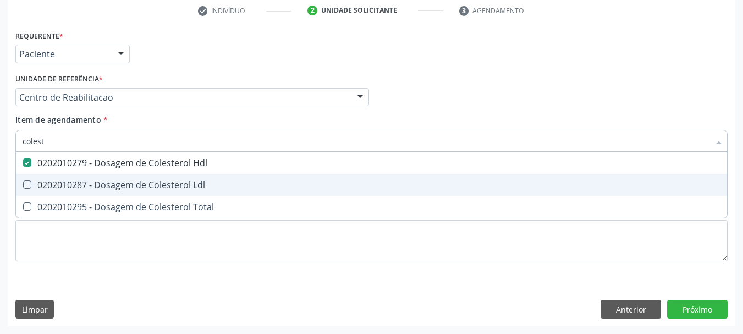
click at [70, 180] on div "0202010287 - Dosagem de Colesterol Ldl" at bounding box center [372, 184] width 698 height 9
checkbox Ldl "true"
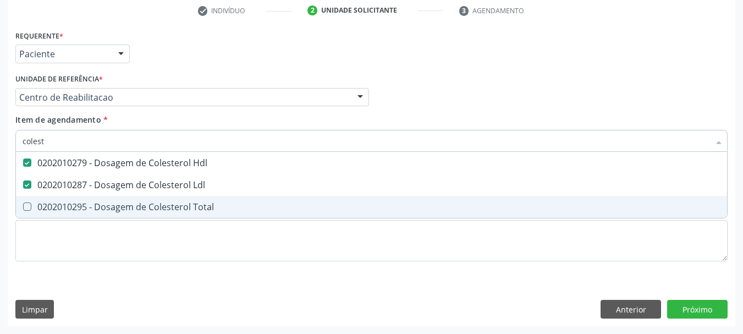
click at [62, 202] on div "0202010295 - Dosagem de Colesterol Total" at bounding box center [372, 206] width 698 height 9
checkbox Total "true"
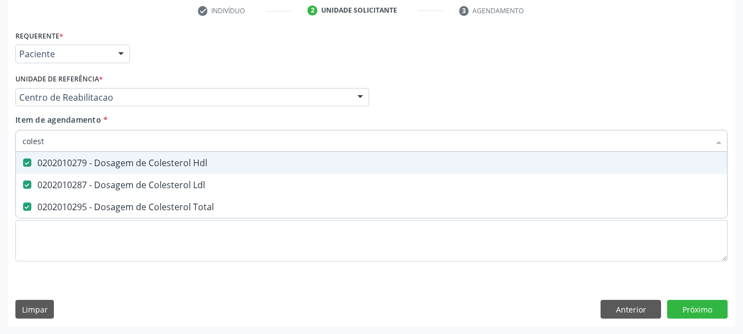
click at [60, 144] on input "colest" at bounding box center [366, 141] width 687 height 22
checkbox Hdl "false"
checkbox Ldl "false"
checkbox Total "false"
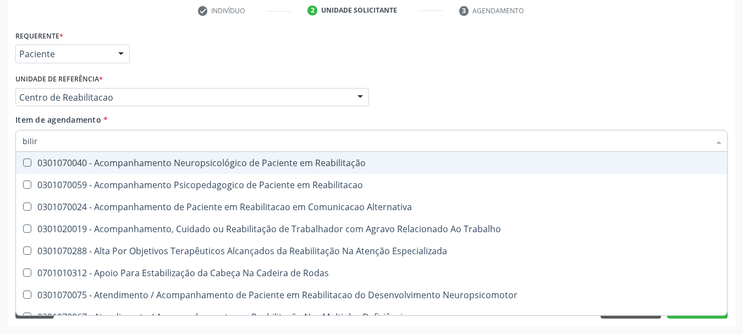
type input "bilirr"
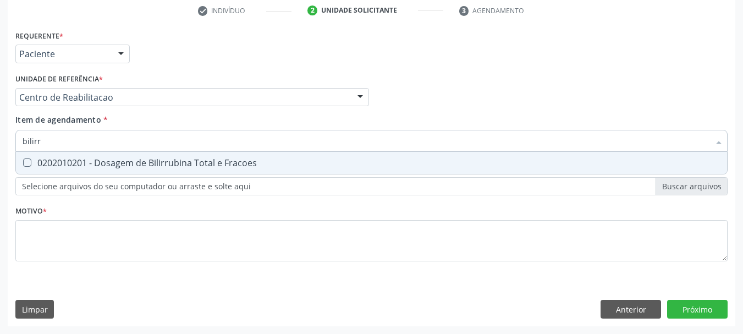
click at [60, 158] on div "0202010201 - Dosagem de Bilirrubina Total e Fracoes" at bounding box center [372, 162] width 698 height 9
checkbox Fracoes "true"
click at [64, 140] on input "bilirr" at bounding box center [366, 141] width 687 height 22
checkbox Fracoes "false"
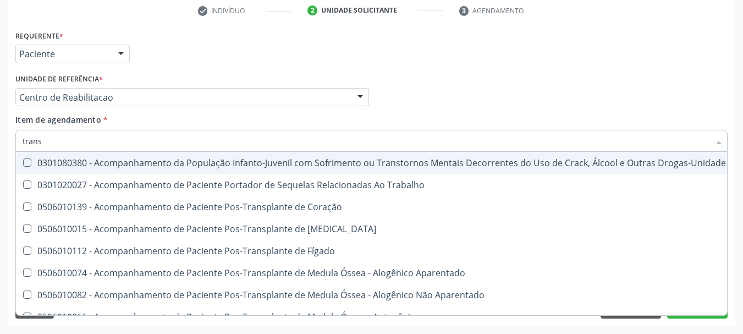
type input "transa"
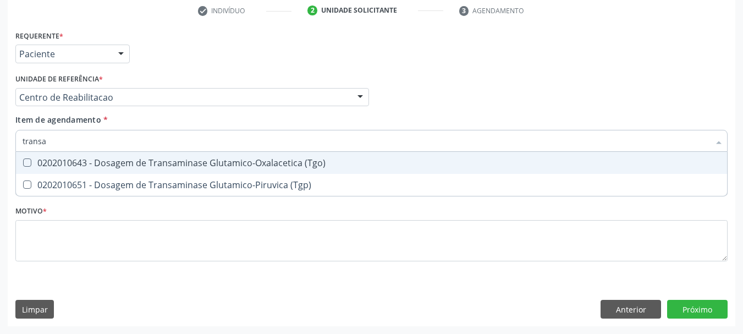
click at [55, 158] on div "0202010643 - Dosagem de Transaminase Glutamico-Oxalacetica (Tgo)" at bounding box center [372, 162] width 698 height 9
checkbox \(Tgo\) "true"
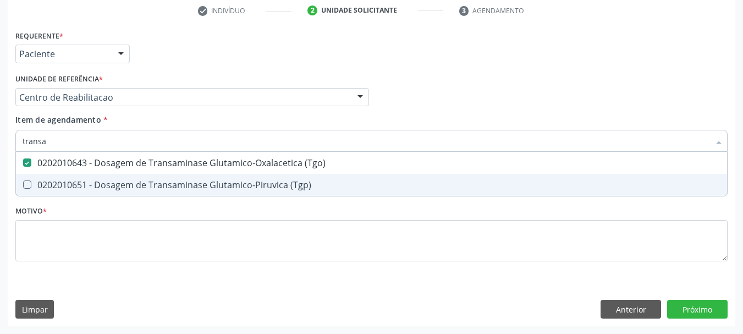
click at [45, 184] on div "0202010651 - Dosagem de Transaminase Glutamico-Piruvica (Tgp)" at bounding box center [372, 184] width 698 height 9
checkbox \(Tgp\) "true"
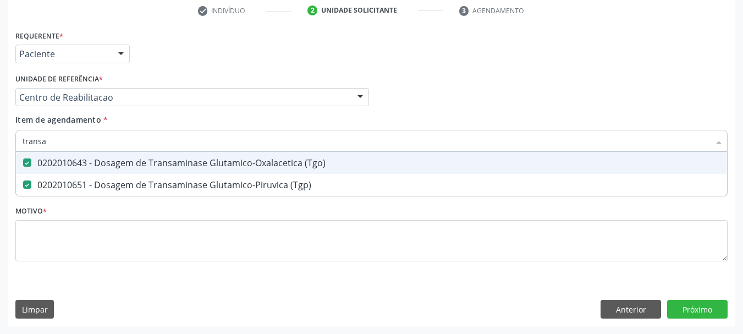
click at [47, 144] on input "transa" at bounding box center [366, 141] width 687 height 22
checkbox \(Tgo\) "false"
checkbox \(Tgp\) "false"
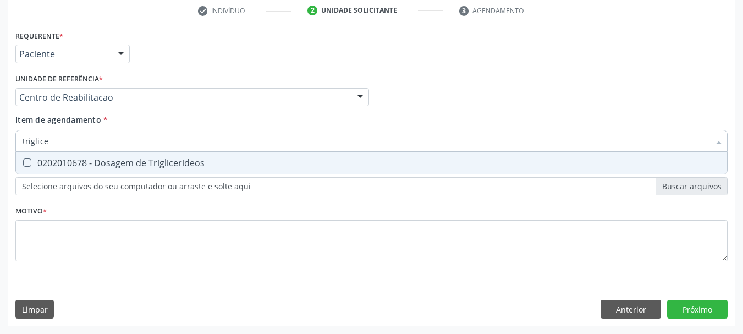
type input "triglicer"
click at [119, 159] on div "0202010678 - Dosagem de Triglicerideos" at bounding box center [372, 162] width 698 height 9
checkbox Triglicerideos "true"
click at [115, 142] on input "triglicer" at bounding box center [366, 141] width 687 height 22
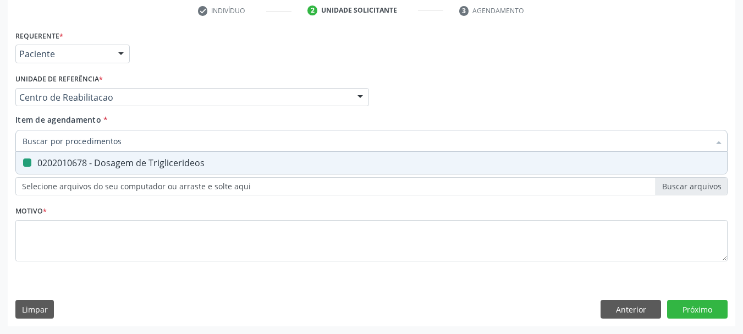
checkbox Triglicerideos "false"
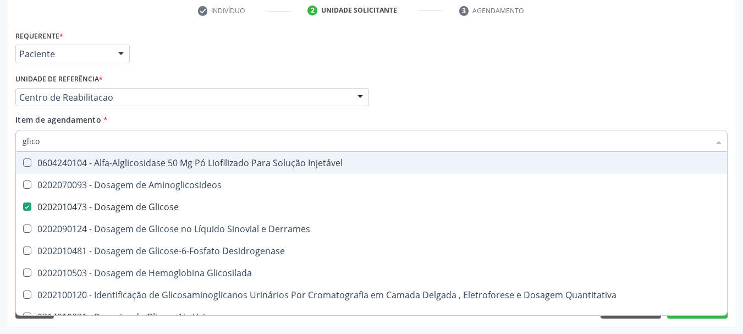
type input "glicos"
checkbox Glicose "true"
checkbox Glicosilada "false"
type input "glicosi"
checkbox Glicose "false"
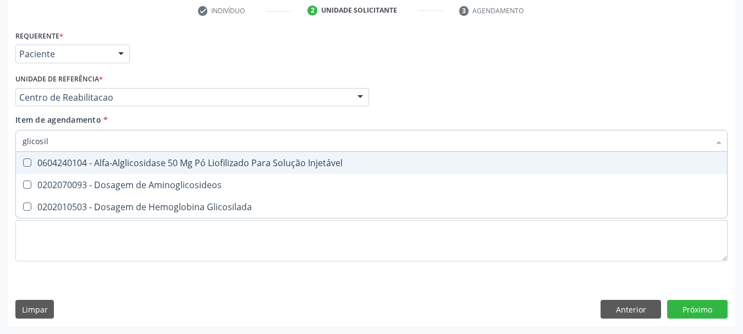
type input "glicosila"
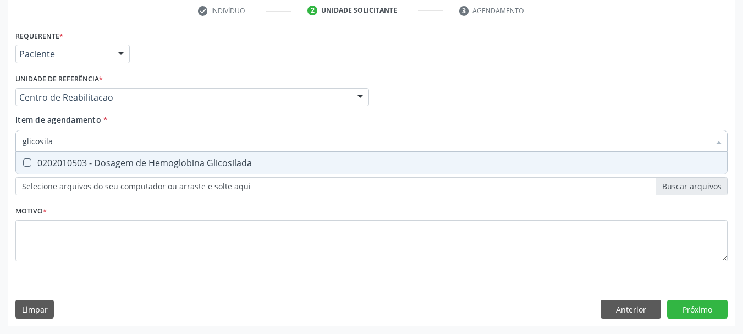
click at [188, 161] on div "0202010503 - Dosagem de Hemoglobina Glicosilada" at bounding box center [372, 162] width 698 height 9
checkbox Glicosilada "true"
click at [104, 131] on input "glicosila" at bounding box center [366, 141] width 687 height 22
checkbox Glicosilada "false"
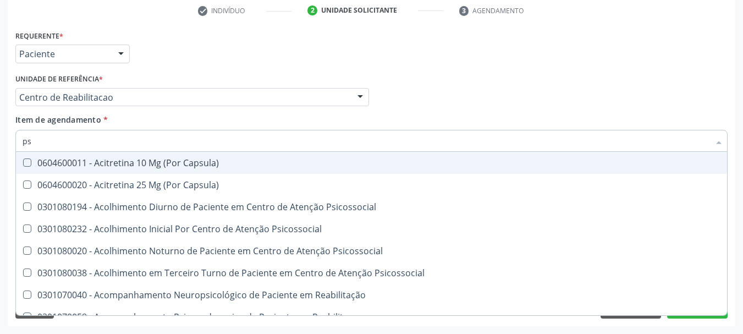
type input "psa"
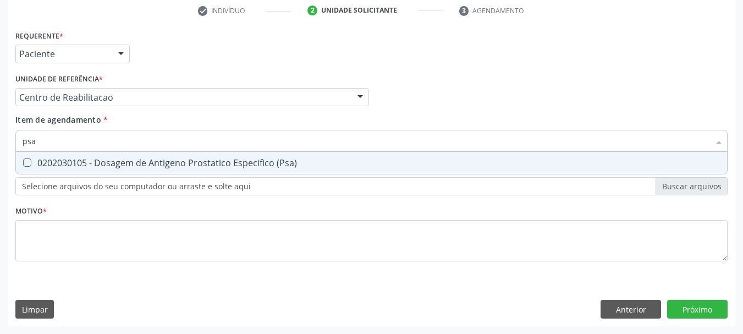
click at [57, 164] on div "0202030105 - Dosagem de Antigeno Prostatico Especifico (Psa)" at bounding box center [372, 162] width 698 height 9
checkbox \(Psa\) "true"
click at [55, 141] on input "psa" at bounding box center [366, 141] width 687 height 22
checkbox \(Psa\) "false"
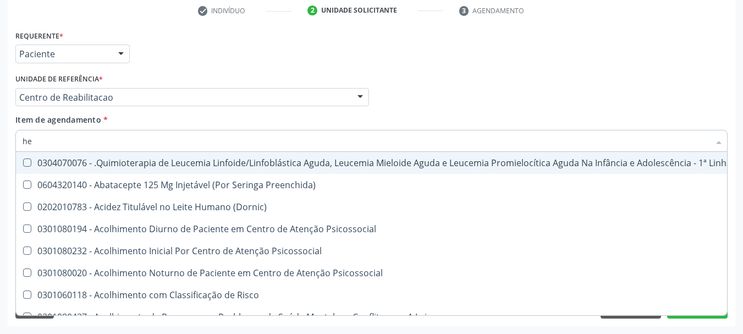
type input "hem"
checkbox Fenilcetonúria "true"
checkbox Pulmão "false"
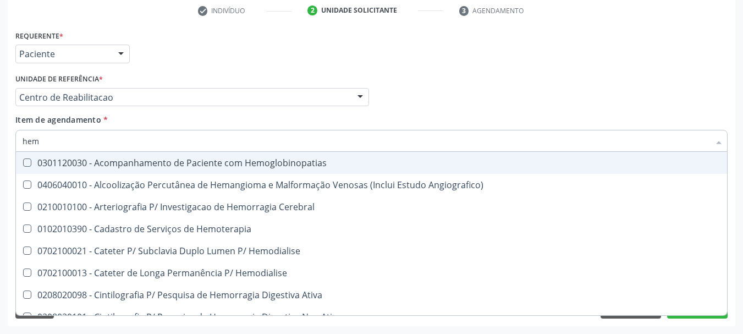
type input "hemo"
checkbox Hemacias "true"
checkbox Glicosilada "false"
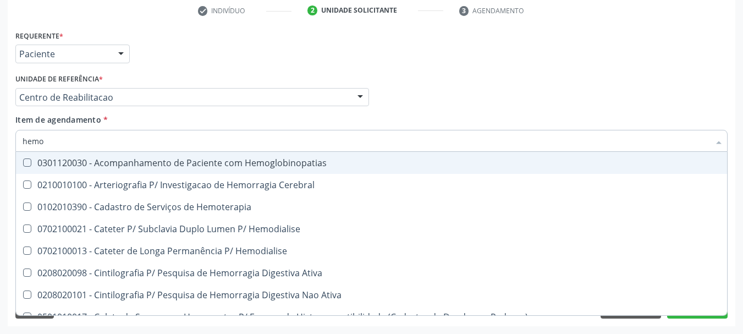
type input "hemog"
checkbox Tardio\) "true"
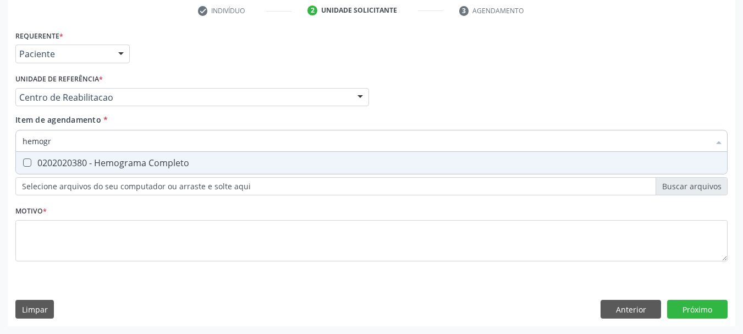
type input "hemogra"
click at [32, 161] on div "0202020380 - Hemograma Completo" at bounding box center [372, 162] width 698 height 9
checkbox Completo "true"
click at [74, 142] on input "hemogra" at bounding box center [366, 141] width 687 height 22
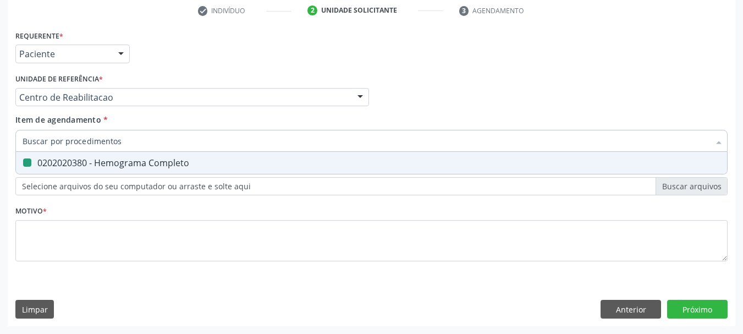
checkbox Completo "false"
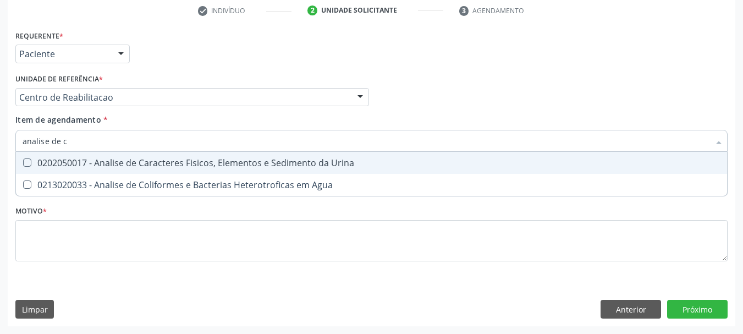
type input "analise de ca"
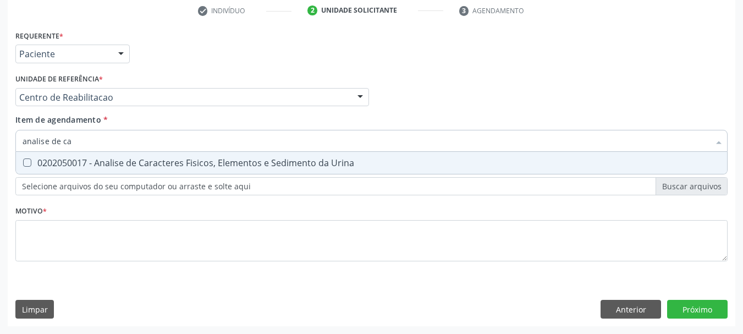
click at [80, 163] on div "0202050017 - Analise de Caracteres Fisicos, Elementos e Sedimento da Urina" at bounding box center [372, 162] width 698 height 9
checkbox Urina "true"
click at [85, 141] on input "analise de ca" at bounding box center [366, 141] width 687 height 22
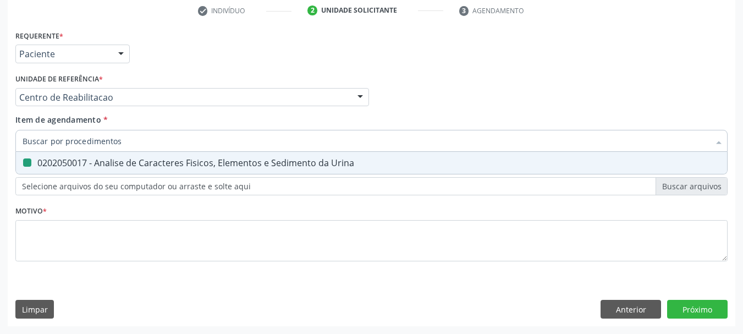
checkbox Urina "false"
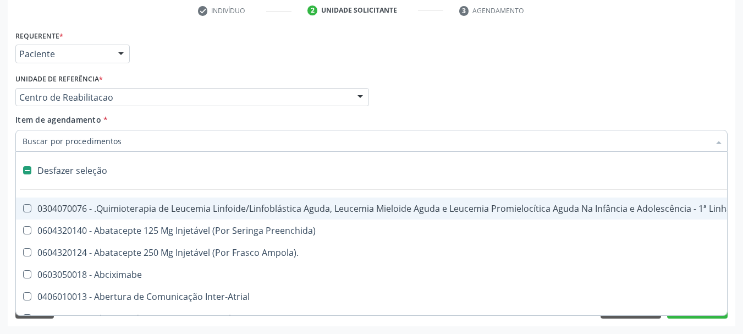
type input "p"
checkbox Urina "false"
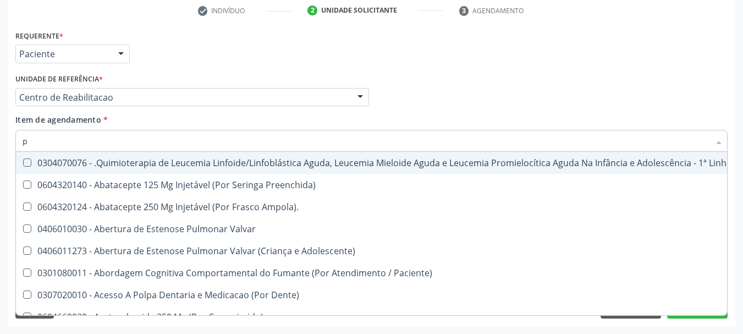
type input "pe"
checkbox A "true"
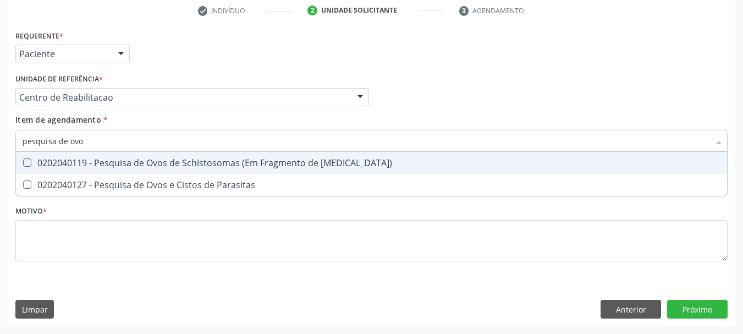
type input "pesquisa de ovos"
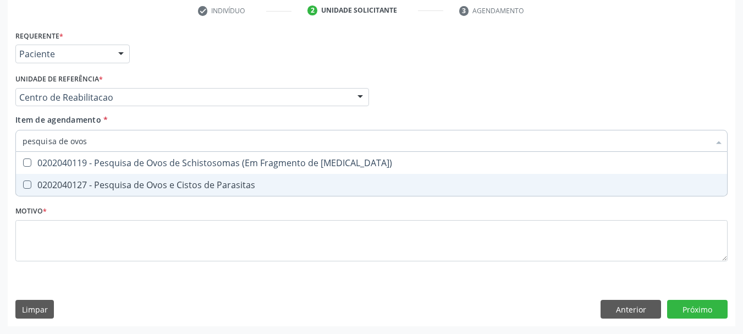
click at [37, 176] on span "0202040127 - Pesquisa de Ovos e Cistos de Parasitas" at bounding box center [371, 185] width 711 height 22
checkbox Parasitas "true"
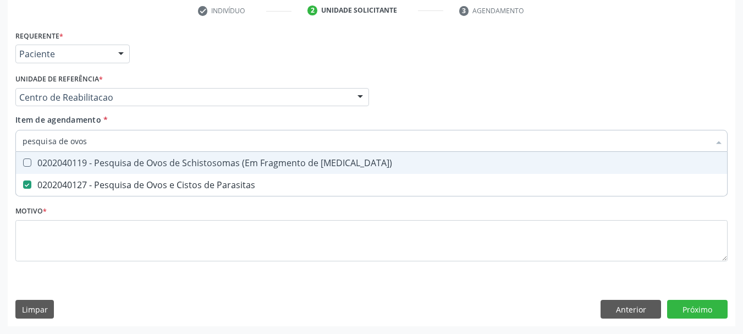
click at [108, 123] on div "Item de agendamento * pesquisa de ovos Desfazer seleção 0202040119 - Pesquisa d…" at bounding box center [371, 131] width 712 height 35
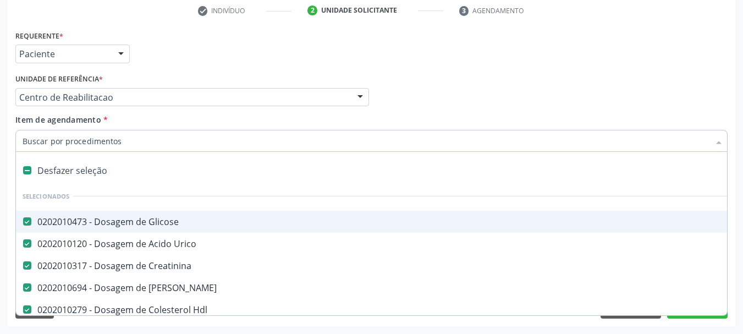
click at [161, 123] on div "Item de agendamento * Desfazer seleção Selecionados 0202010473 - Dosagem de Gli…" at bounding box center [371, 131] width 712 height 35
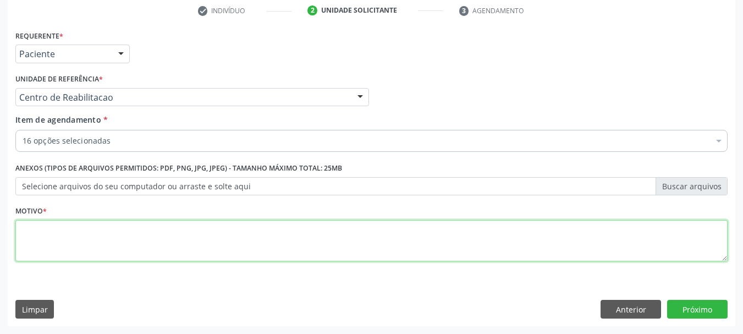
click at [98, 242] on textarea at bounding box center [371, 241] width 712 height 42
type textarea "x"
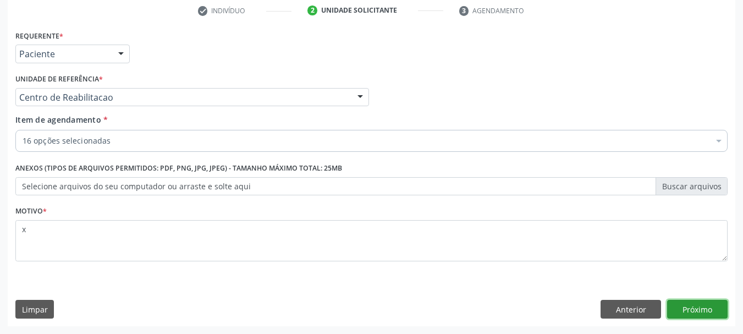
click at [700, 307] on button "Próximo" at bounding box center [697, 309] width 60 height 19
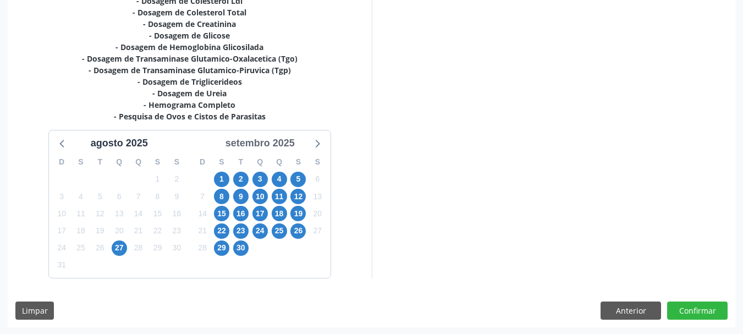
scroll to position [318, 0]
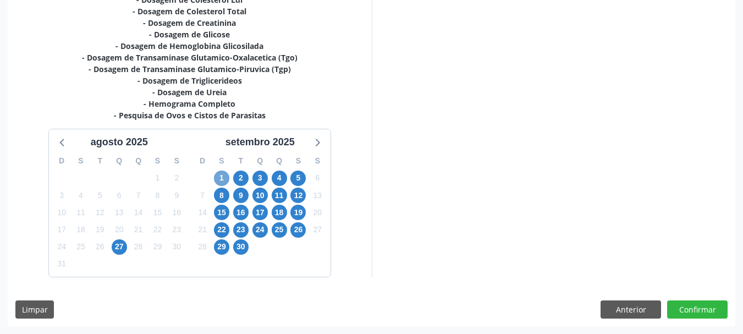
click at [219, 178] on span "1" at bounding box center [221, 177] width 15 height 15
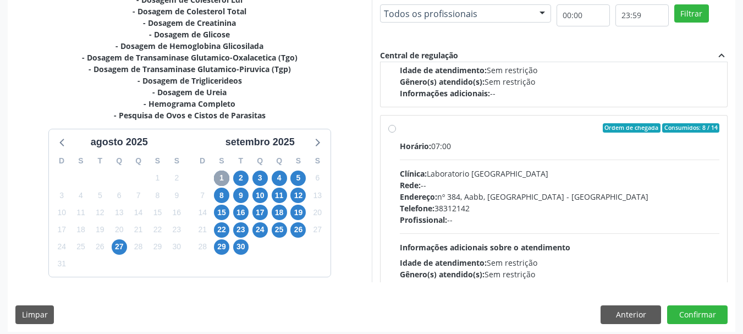
scroll to position [165, 0]
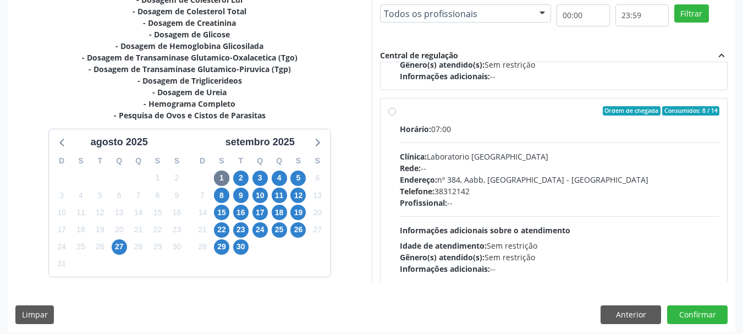
click at [514, 122] on label "Ordem de chegada Consumidos: 8 / 14 Horário: 07:00 Clínica: Laboratorio [GEOGRA…" at bounding box center [560, 190] width 320 height 169
click at [396, 116] on input "Ordem de chegada Consumidos: 8 / 14 Horário: 07:00 Clínica: Laboratorio [GEOGRA…" at bounding box center [392, 111] width 8 height 10
radio input "true"
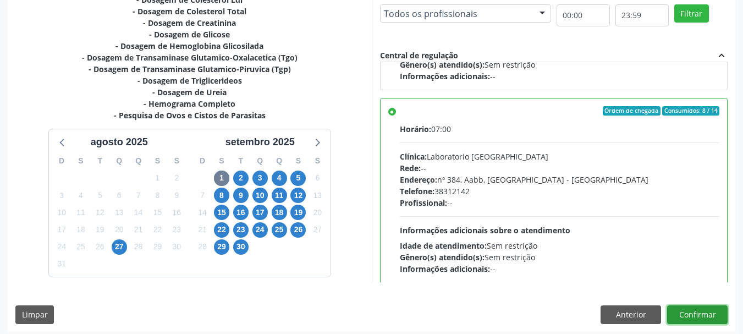
click at [716, 317] on button "Confirmar" at bounding box center [697, 314] width 60 height 19
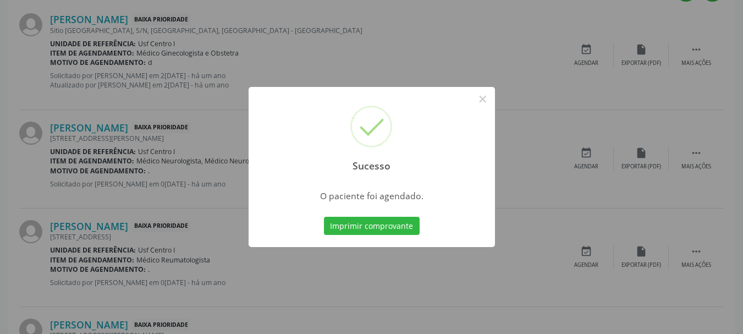
scroll to position [29, 0]
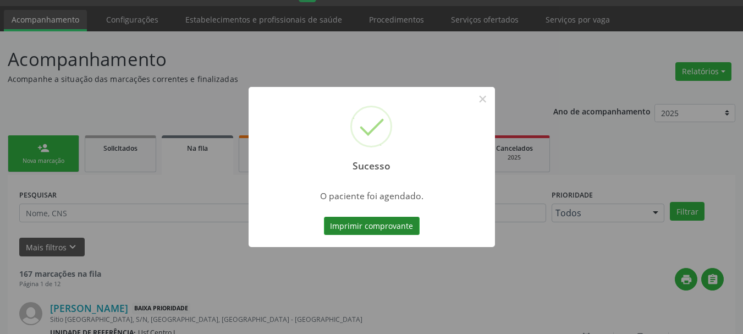
click at [378, 228] on button "Imprimir comprovante" at bounding box center [372, 226] width 96 height 19
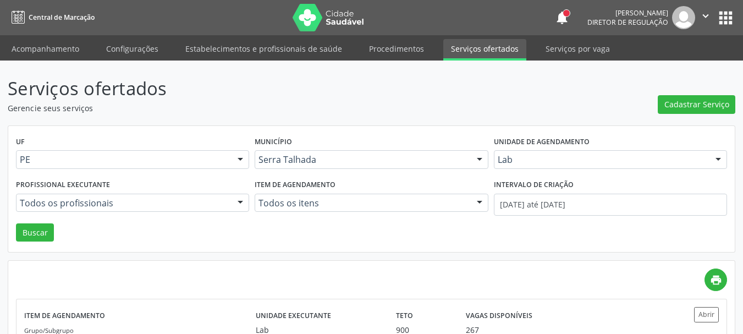
scroll to position [2, 0]
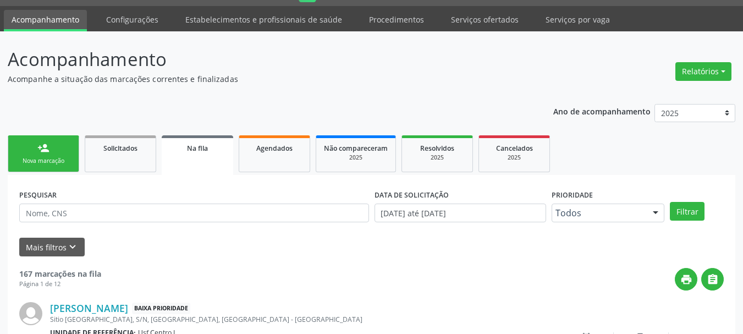
scroll to position [29, 0]
click at [75, 152] on link "person_add Nova marcação" at bounding box center [43, 153] width 71 height 37
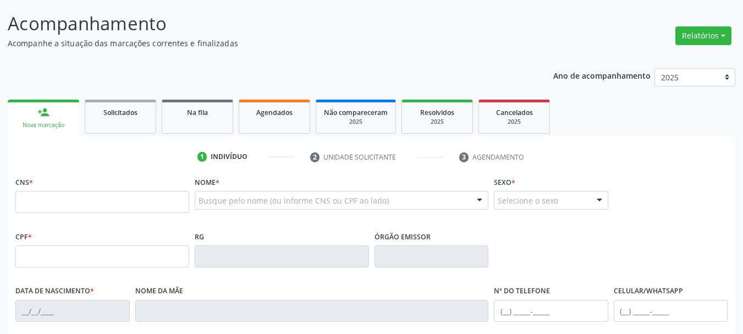
scroll to position [84, 0]
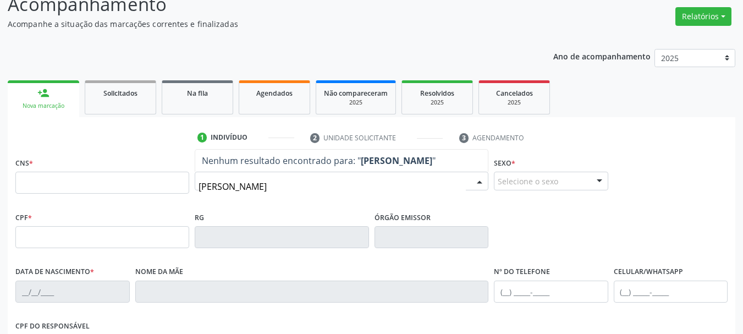
type input "maria eduarda de souza al"
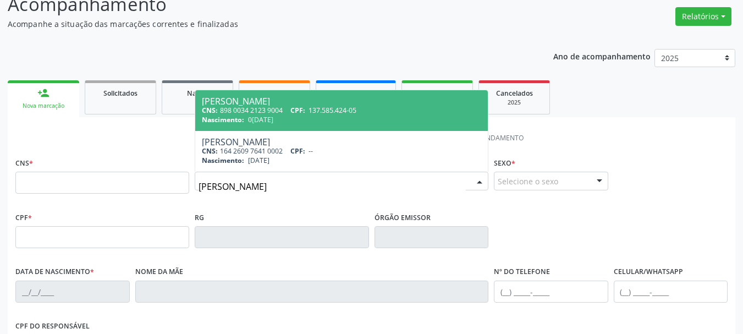
click at [345, 111] on span "137.585.424-05" at bounding box center [332, 110] width 48 height 9
type input "898 0034 2123 9004"
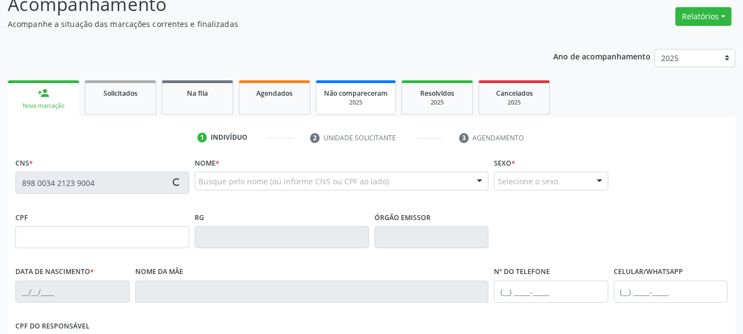
type input "137.585.424-05"
type input "08/02/1999"
type input "Keila Maria de Souza Alves"
type input "[PHONE_NUMBER]"
type input "S/N"
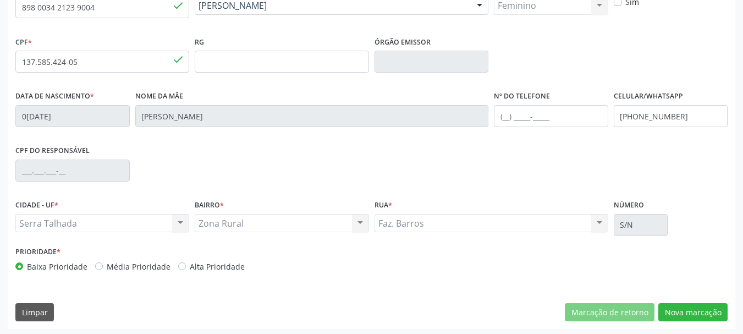
scroll to position [262, 0]
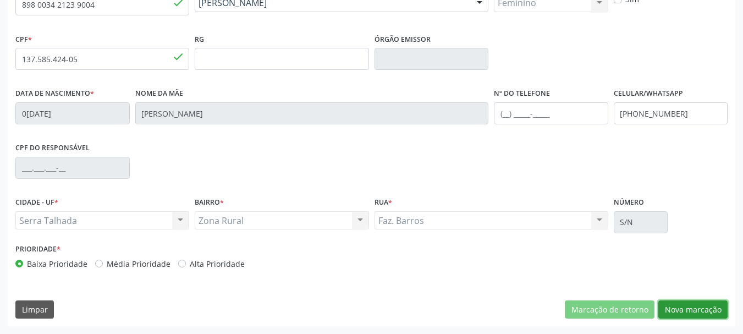
click at [716, 305] on button "Nova marcação" at bounding box center [692, 309] width 69 height 19
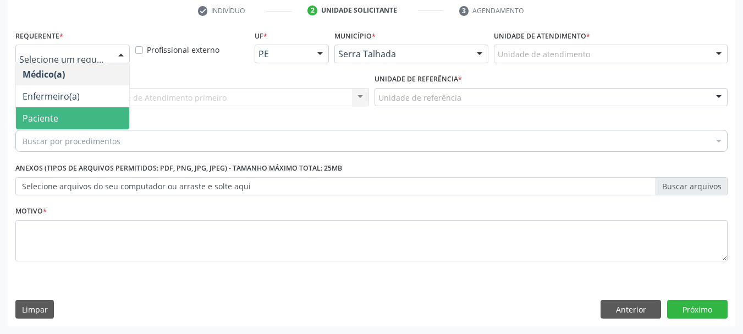
click at [64, 119] on span "Paciente" at bounding box center [72, 118] width 113 height 22
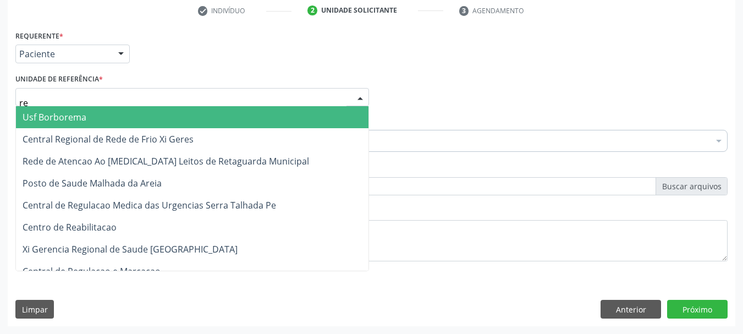
type input "rea"
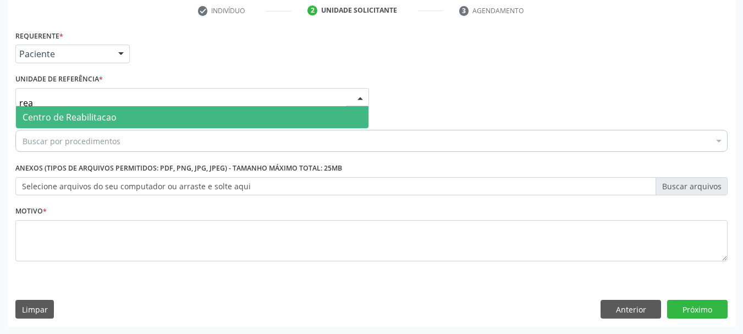
click at [76, 111] on span "Centro de Reabilitacao" at bounding box center [192, 117] width 352 height 22
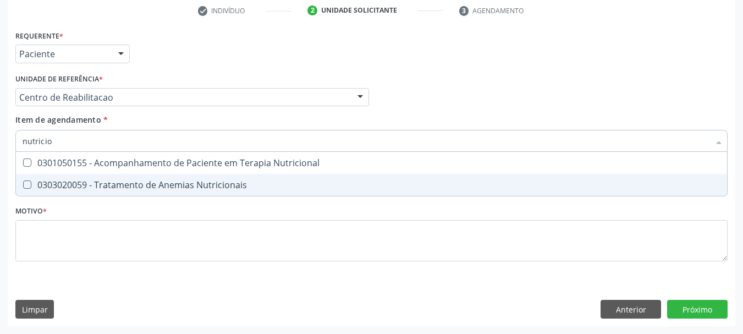
type input "nutricion"
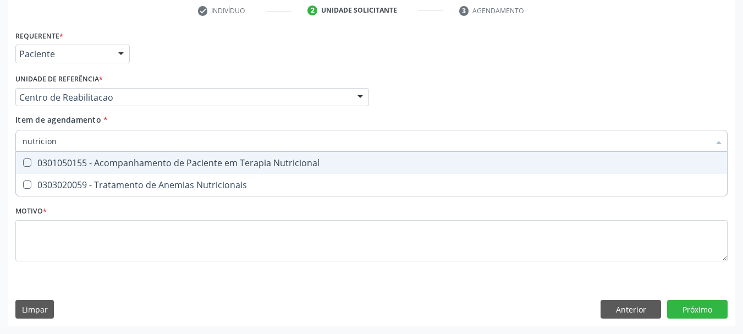
click at [275, 162] on div "0301050155 - Acompanhamento de Paciente em Terapia Nutricional" at bounding box center [372, 162] width 698 height 9
checkbox Nutricional "true"
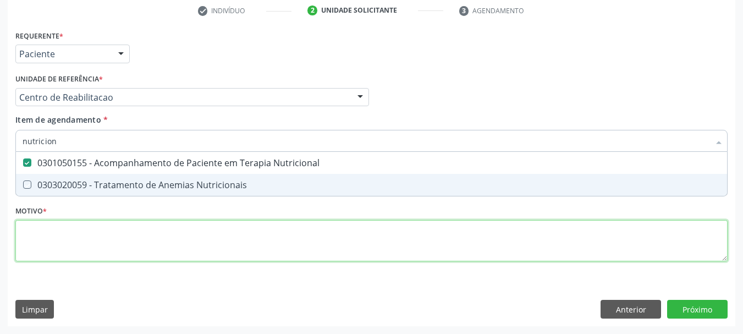
click at [168, 240] on div "Requerente * Paciente Médico(a) Enfermeiro(a) Paciente Nenhum resultado encontr…" at bounding box center [371, 151] width 712 height 249
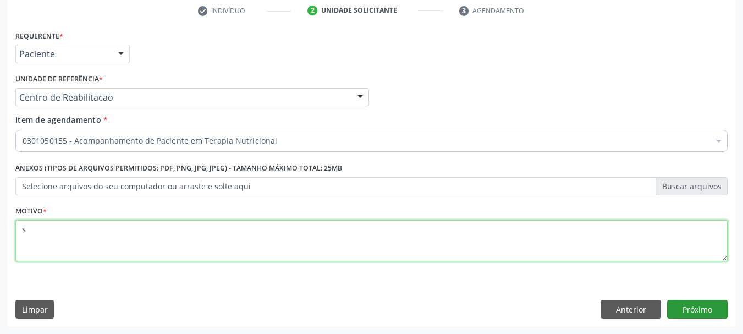
type textarea "s"
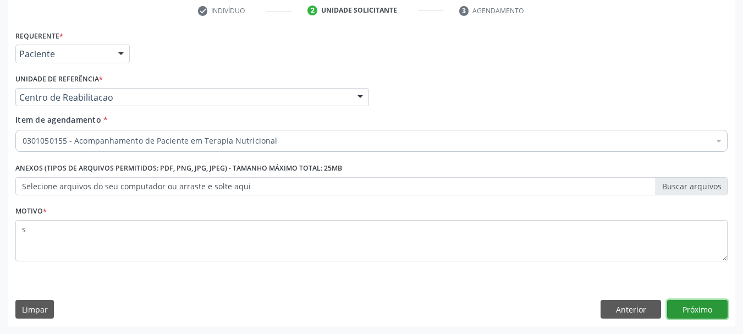
click at [705, 307] on button "Próximo" at bounding box center [697, 309] width 60 height 19
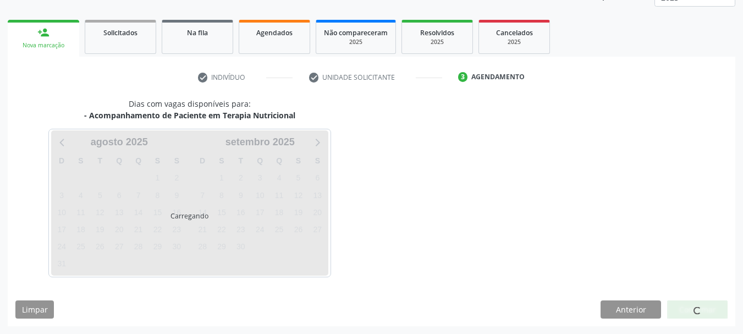
scroll to position [145, 0]
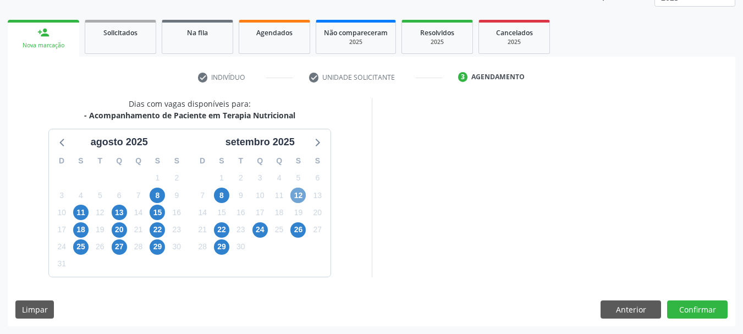
click at [297, 193] on span "12" at bounding box center [297, 195] width 15 height 15
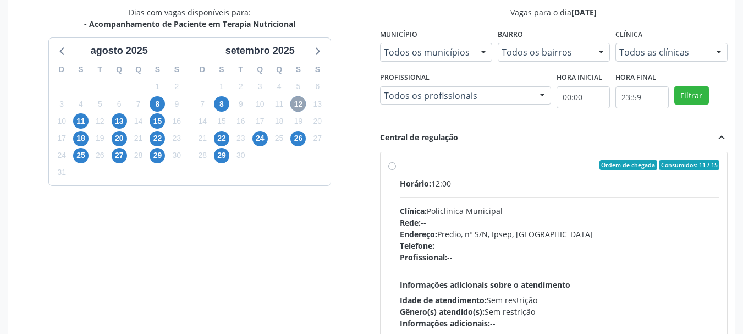
scroll to position [255, 0]
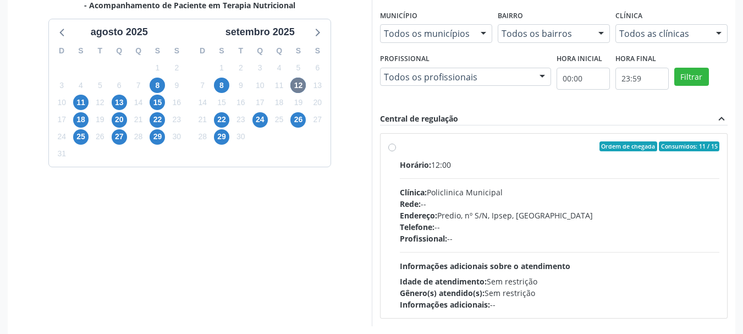
click at [438, 150] on div "Ordem de chegada Consumidos: 11 / 15" at bounding box center [560, 146] width 320 height 10
click at [396, 150] on input "Ordem de chegada Consumidos: 11 / 15 Horário: 12:00 Clínica: Policlinica Munici…" at bounding box center [392, 146] width 8 height 10
radio input "true"
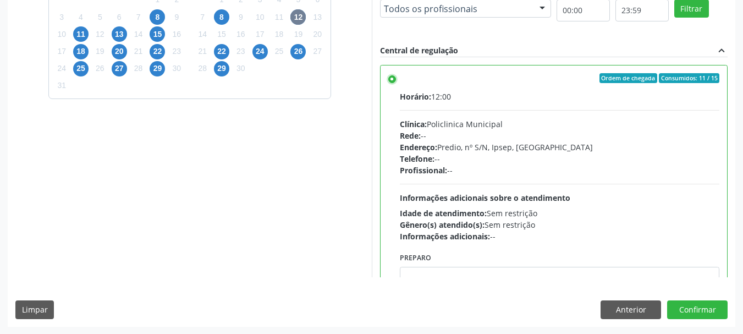
scroll to position [323, 0]
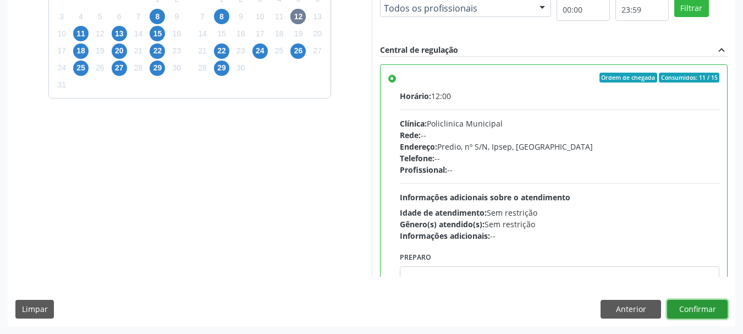
click at [695, 308] on button "Confirmar" at bounding box center [697, 309] width 60 height 19
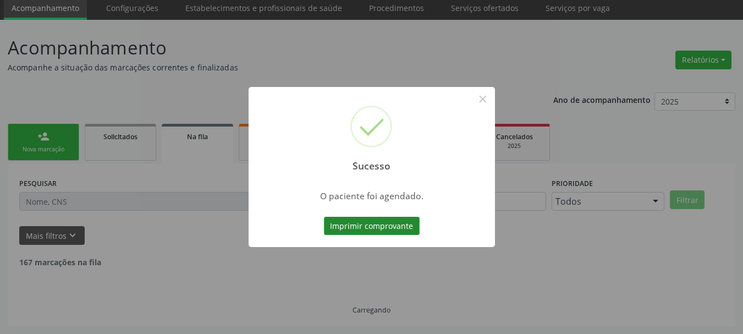
scroll to position [29, 0]
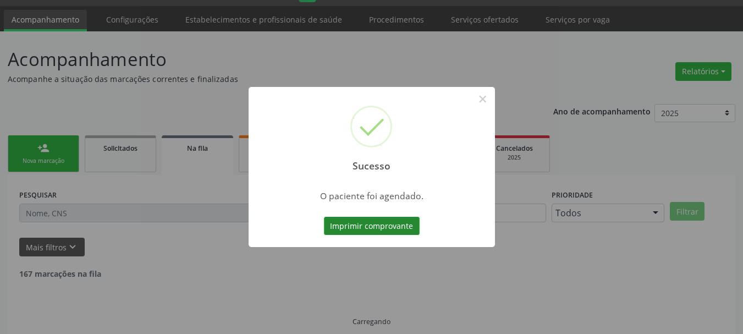
click at [381, 216] on div "Imprimir comprovante Cancel" at bounding box center [371, 225] width 101 height 23
click at [382, 223] on button "Imprimir comprovante" at bounding box center [372, 226] width 96 height 19
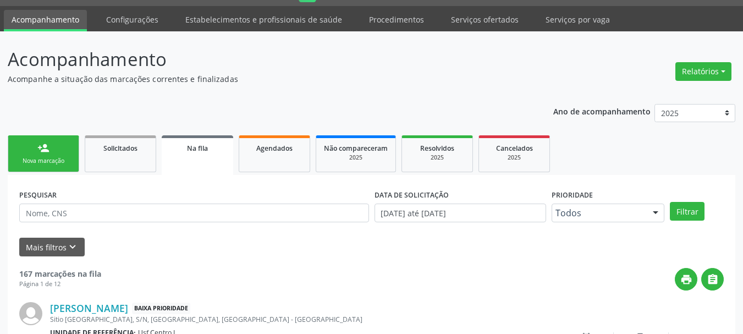
click at [62, 152] on link "person_add Nova marcação" at bounding box center [43, 153] width 71 height 37
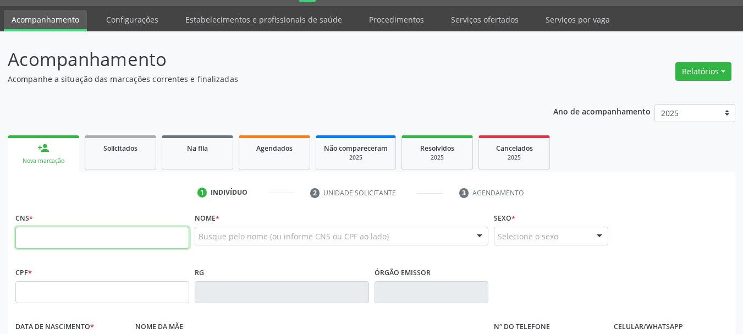
drag, startPoint x: 97, startPoint y: 232, endPoint x: 361, endPoint y: 297, distance: 271.9
click at [97, 232] on input "text" at bounding box center [102, 238] width 174 height 22
type input "898 0063 3120 6487"
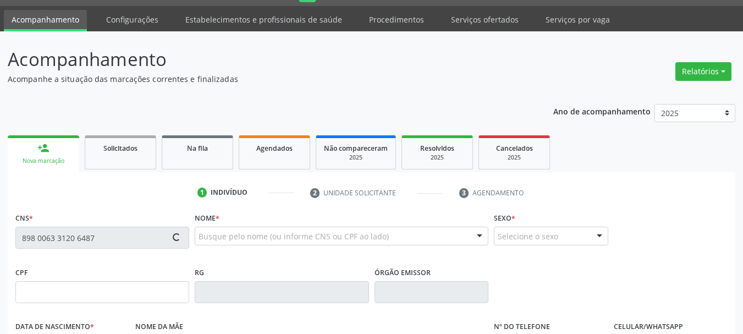
type input "000.312.634-02"
type input "26/09/2023"
type input "Alessandra Maria da Silva"
type input "[PHONE_NUMBER]"
type input "117.752.884-39"
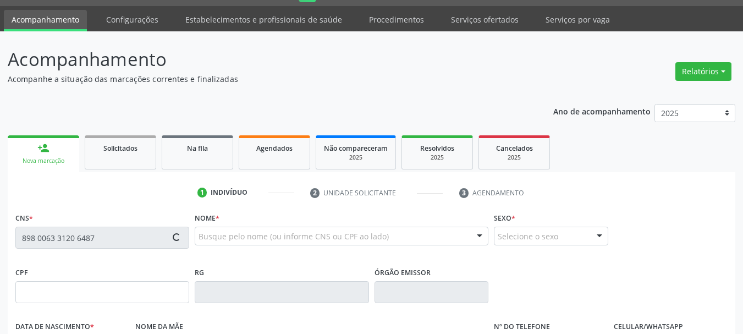
type input "S/N"
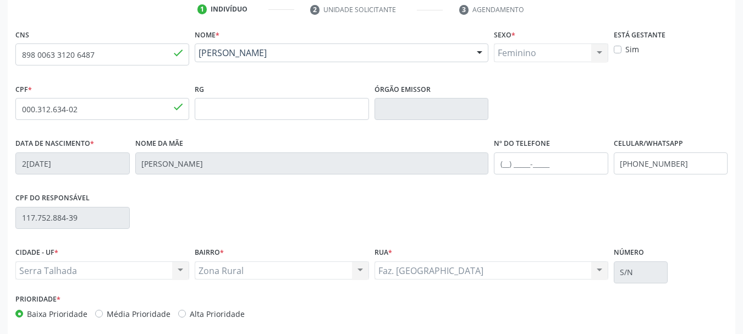
scroll to position [262, 0]
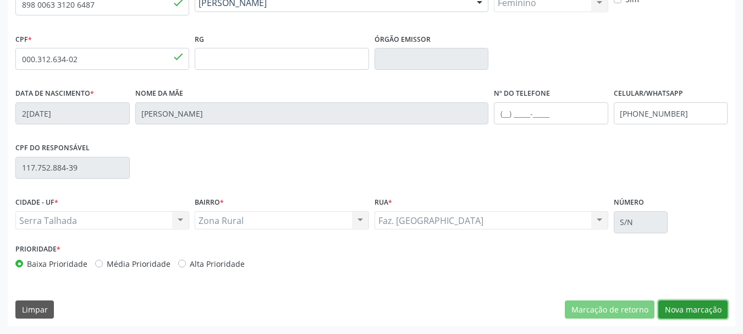
click at [675, 307] on button "Nova marcação" at bounding box center [692, 309] width 69 height 19
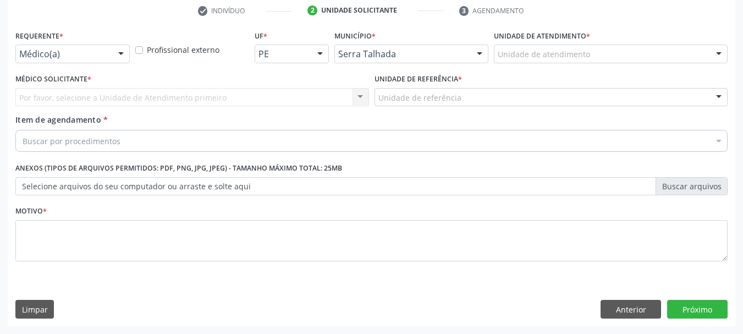
scroll to position [211, 0]
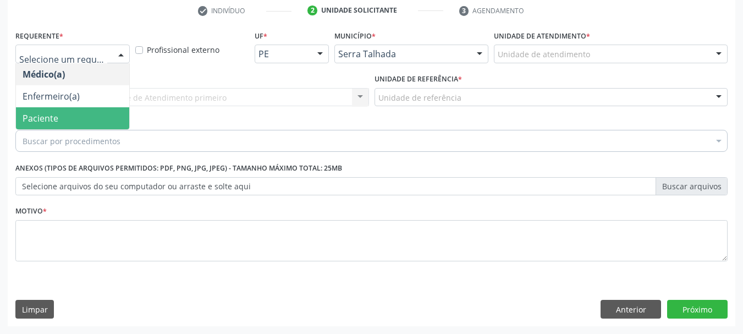
click at [60, 115] on span "Paciente" at bounding box center [72, 118] width 113 height 22
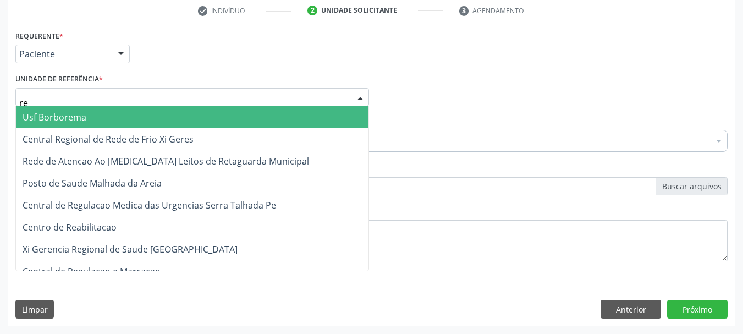
type input "rea"
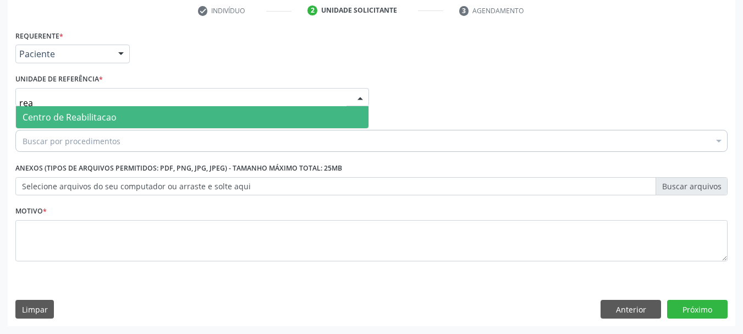
click at [47, 117] on span "Centro de Reabilitacao" at bounding box center [70, 117] width 94 height 12
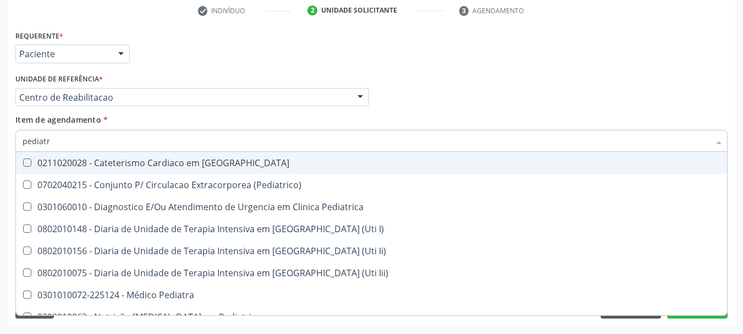
type input "pediatr"
click at [262, 65] on div "Requerente * Paciente Médico(a) Enfermeiro(a) Paciente Nenhum resultado encontr…" at bounding box center [372, 48] width 718 height 43
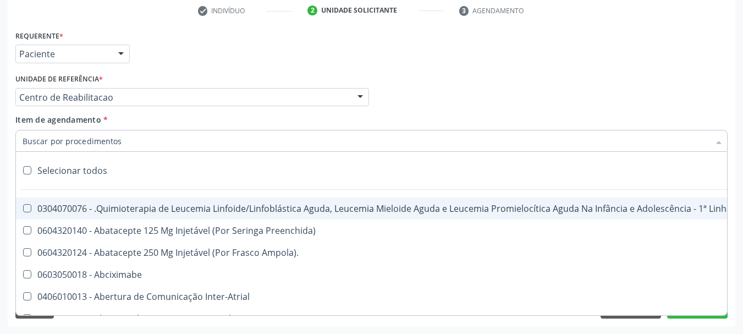
click at [116, 134] on input "Item de agendamento *" at bounding box center [366, 141] width 687 height 22
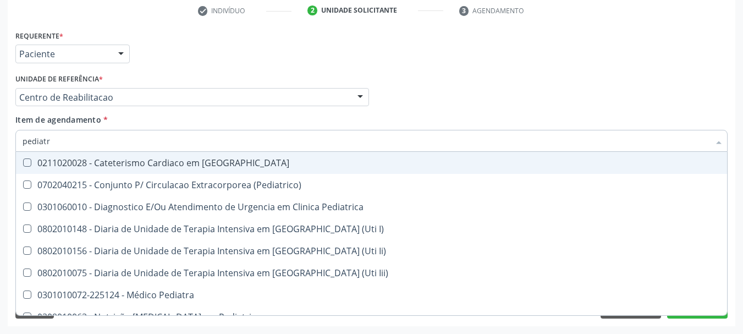
type input "pediatra"
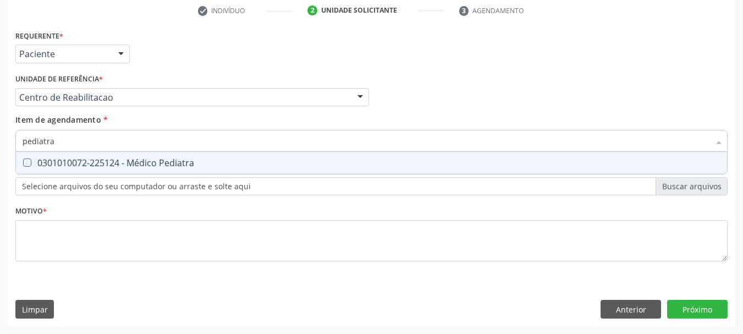
click at [73, 155] on span "0301010072-225124 - Médico Pediatra" at bounding box center [371, 163] width 711 height 22
checkbox Pediatra "true"
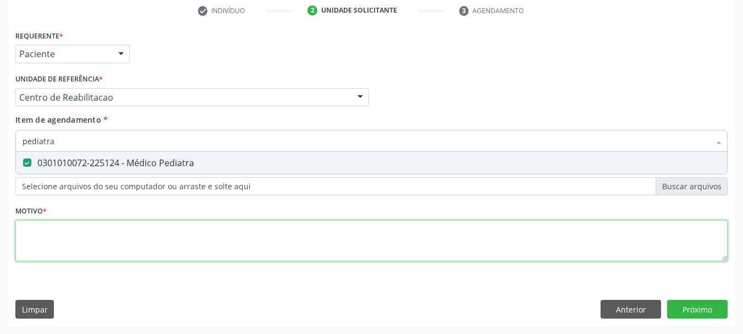
click at [80, 226] on div "Requerente * Paciente Médico(a) Enfermeiro(a) Paciente Nenhum resultado encontr…" at bounding box center [371, 151] width 712 height 249
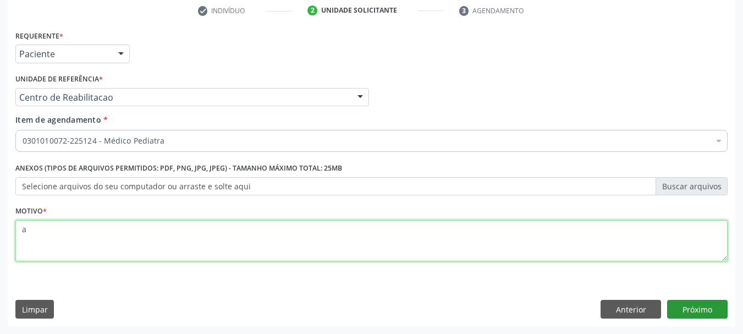
type textarea "a"
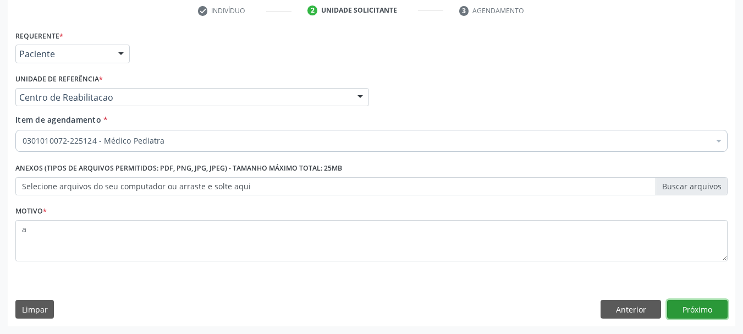
click at [709, 314] on button "Próximo" at bounding box center [697, 309] width 60 height 19
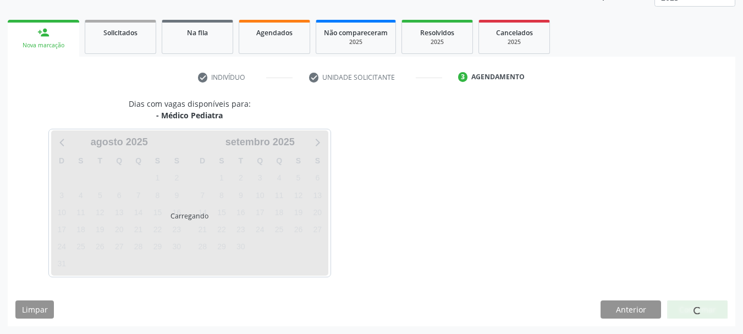
scroll to position [145, 0]
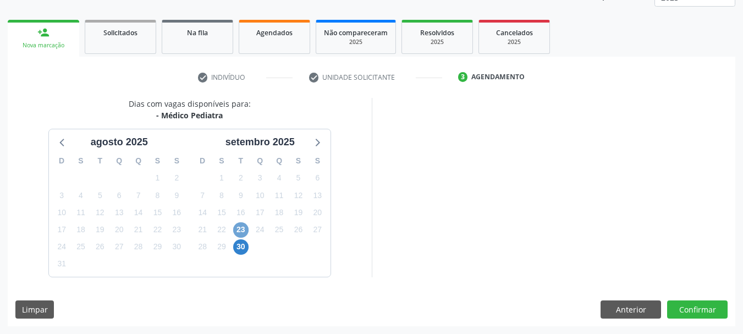
click at [239, 230] on span "23" at bounding box center [240, 229] width 15 height 15
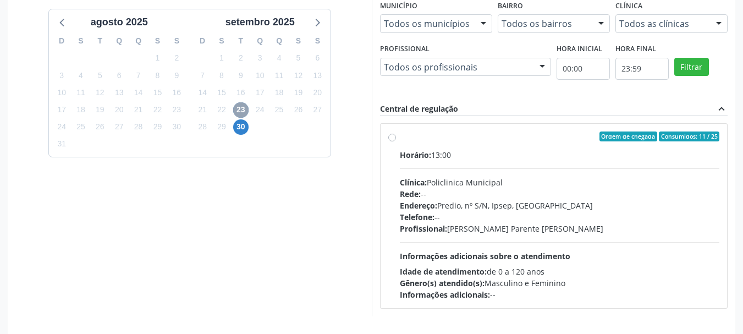
scroll to position [304, 0]
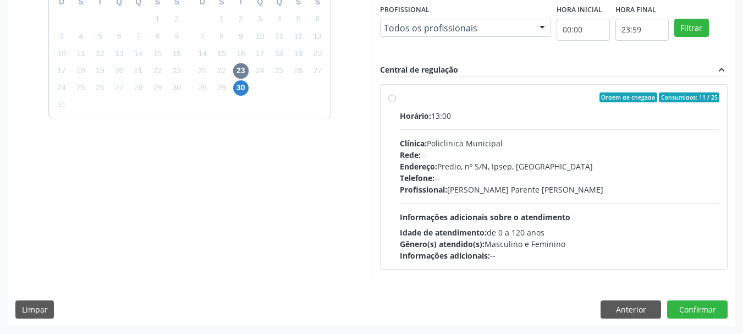
click at [442, 141] on div "Clínica: Policlinica Municipal" at bounding box center [560, 143] width 320 height 12
click at [396, 102] on input "Ordem de chegada Consumidos: 11 / 25 Horário: 13:00 Clínica: Policlinica Munici…" at bounding box center [392, 97] width 8 height 10
radio input "true"
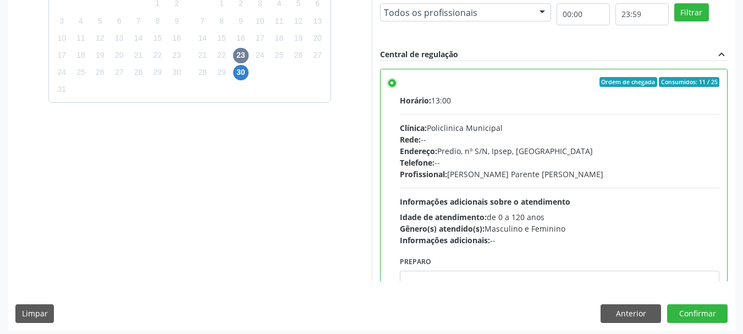
scroll to position [323, 0]
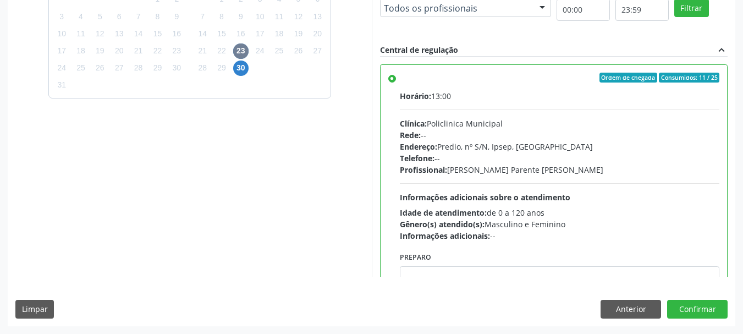
click at [702, 319] on div "Dias com vagas disponíveis para: - Médico Pediatra agosto 2025 D S T Q Q S S 27…" at bounding box center [371, 122] width 727 height 406
click at [701, 309] on button "Confirmar" at bounding box center [697, 309] width 60 height 19
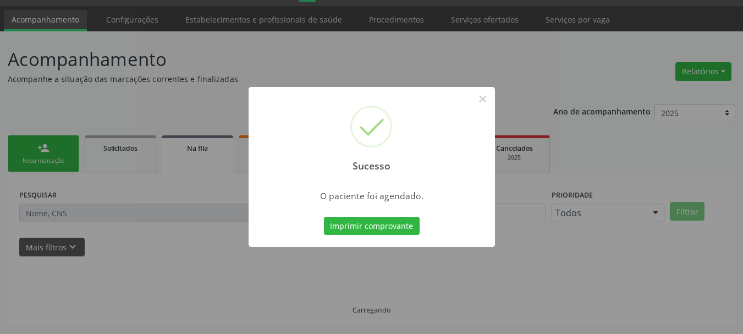
scroll to position [29, 0]
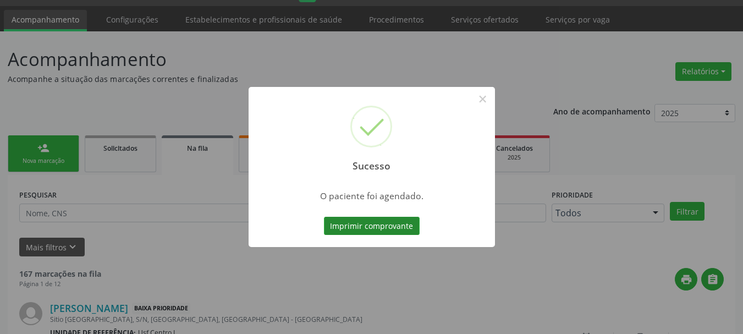
click at [347, 224] on button "Imprimir comprovante" at bounding box center [372, 226] width 96 height 19
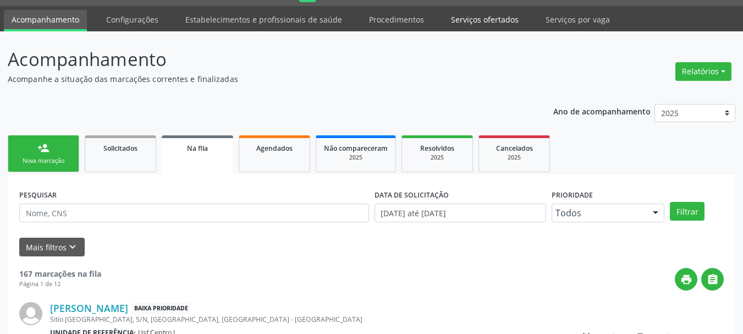
click at [468, 24] on link "Serviços ofertados" at bounding box center [484, 19] width 83 height 19
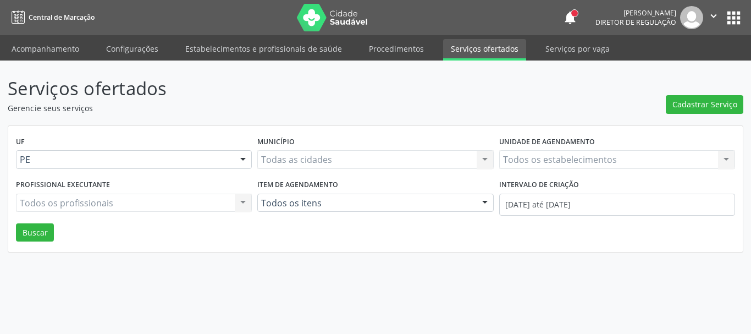
click at [550, 162] on div "Todos os estabelecimentos Todos os estabelecimentos Nenhum resultado encontrado…" at bounding box center [617, 159] width 236 height 19
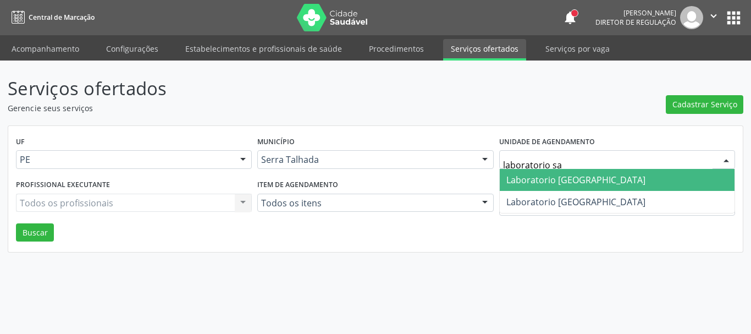
type input "laboratorio sao"
click at [613, 181] on span "Laboratorio [GEOGRAPHIC_DATA]" at bounding box center [617, 180] width 235 height 22
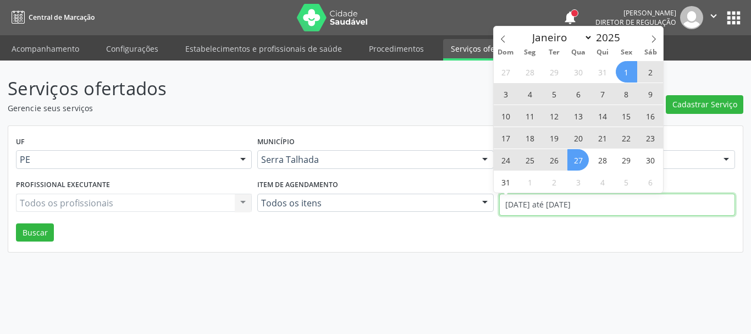
click at [549, 205] on input "01/08/2025 até 27/08/2025" at bounding box center [617, 205] width 236 height 22
click at [496, 34] on span at bounding box center [503, 35] width 19 height 19
select select "6"
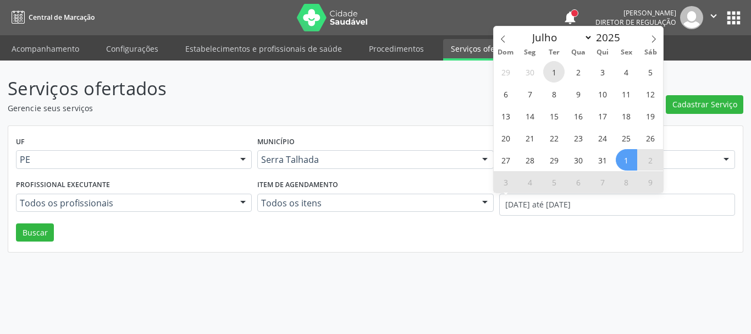
click at [553, 73] on span "1" at bounding box center [553, 71] width 21 height 21
type input "01/07/2025"
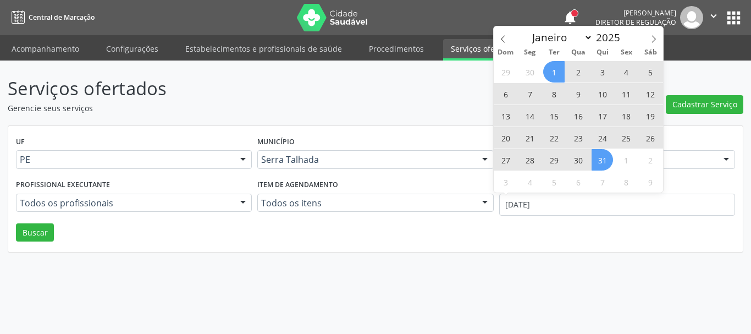
click at [602, 156] on span "31" at bounding box center [602, 159] width 21 height 21
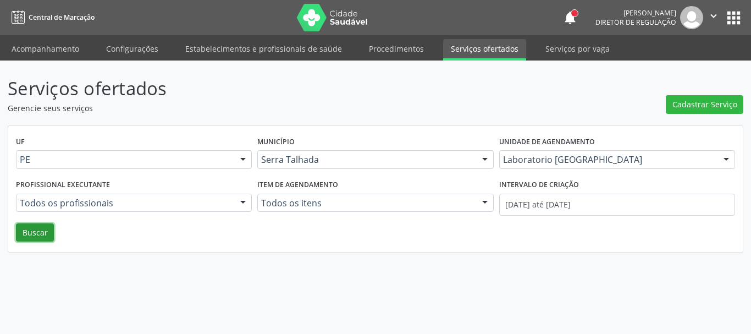
click at [38, 229] on button "Buscar" at bounding box center [35, 232] width 38 height 19
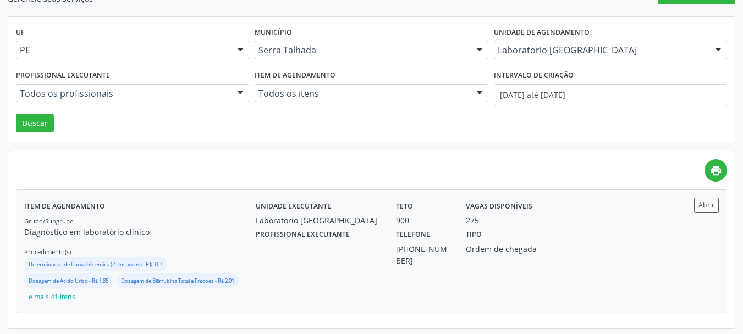
scroll to position [112, 0]
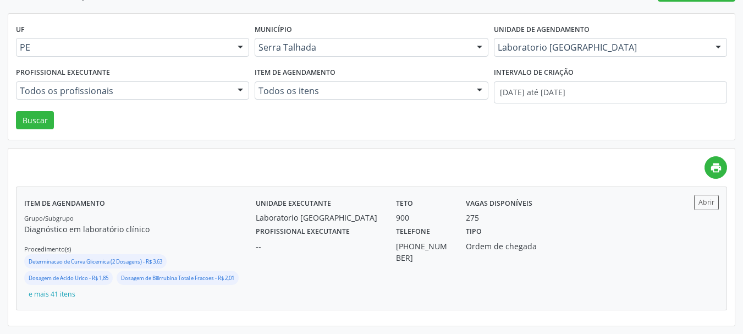
click at [382, 225] on div "Profissional executante --" at bounding box center [318, 243] width 140 height 40
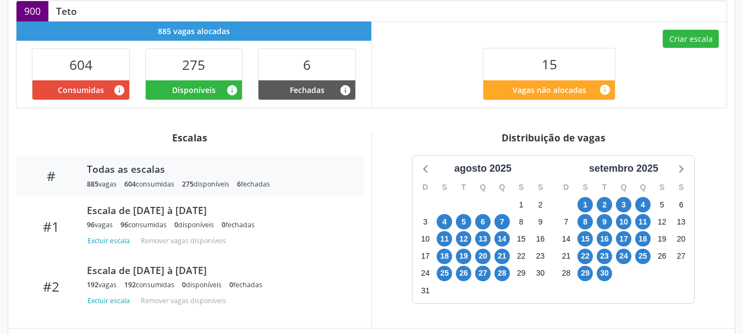
scroll to position [341, 0]
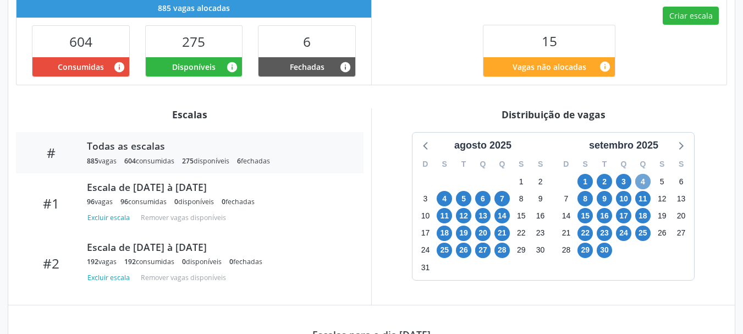
click at [645, 180] on span "4" at bounding box center [642, 181] width 15 height 15
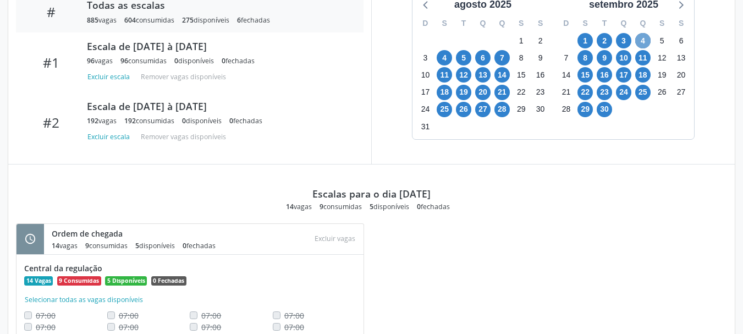
scroll to position [548, 0]
